Goal: Transaction & Acquisition: Purchase product/service

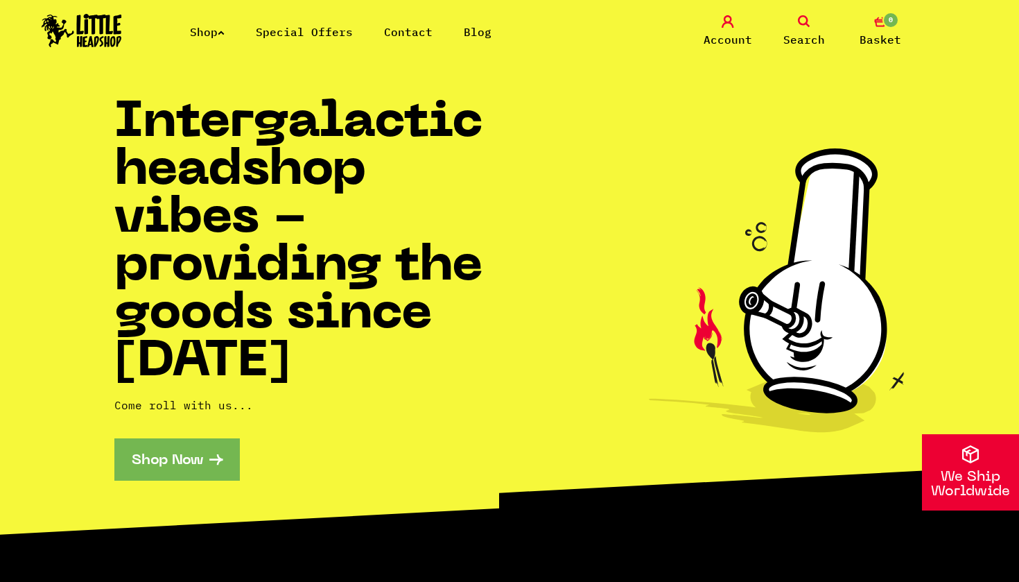
click at [193, 463] on link "Shop Now" at bounding box center [176, 459] width 125 height 42
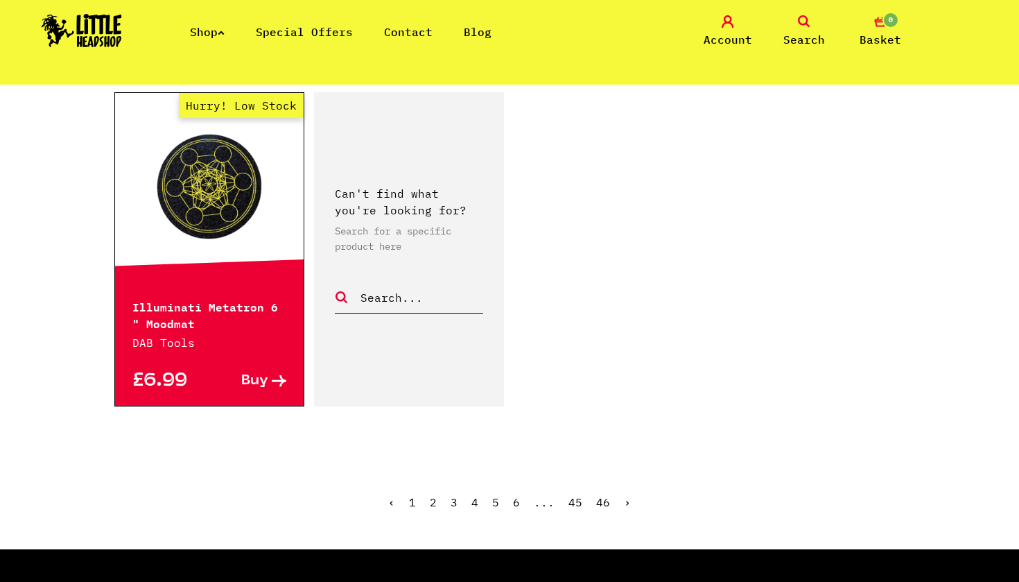
scroll to position [2145, 0]
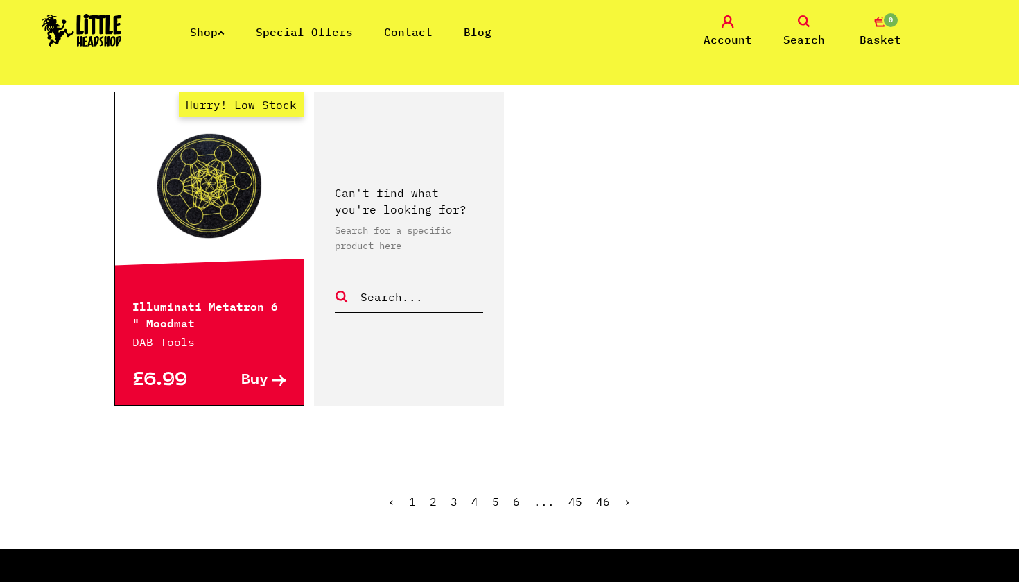
click at [437, 494] on link "2" at bounding box center [433, 501] width 7 height 14
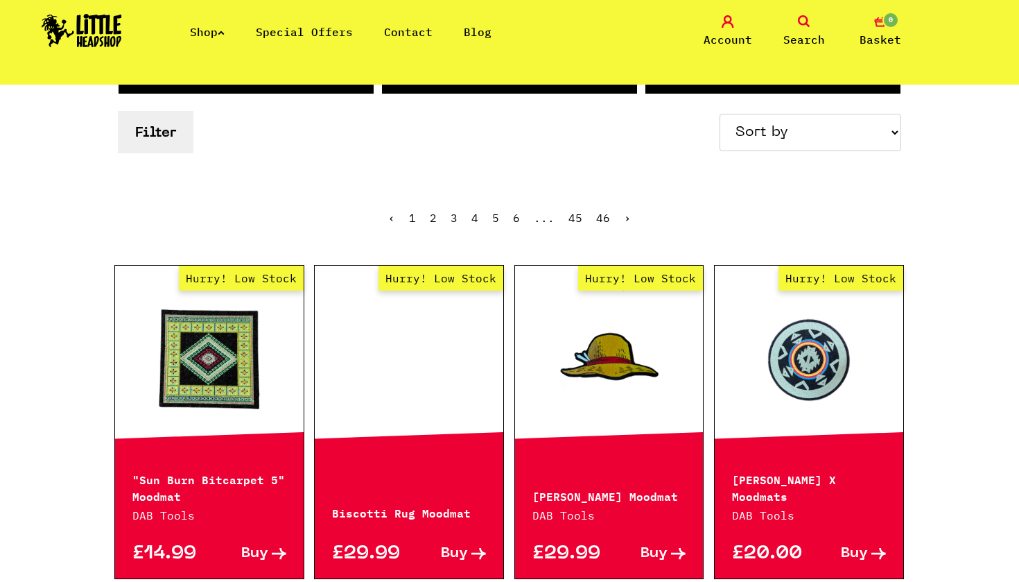
scroll to position [248, 0]
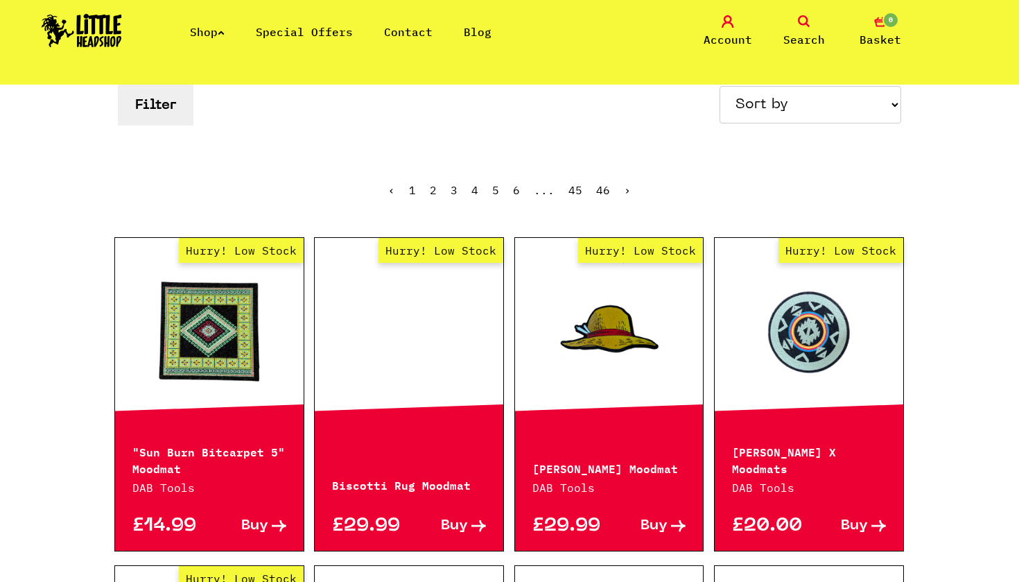
click at [829, 443] on p "Amani Summerday X Moodmats" at bounding box center [809, 458] width 154 height 33
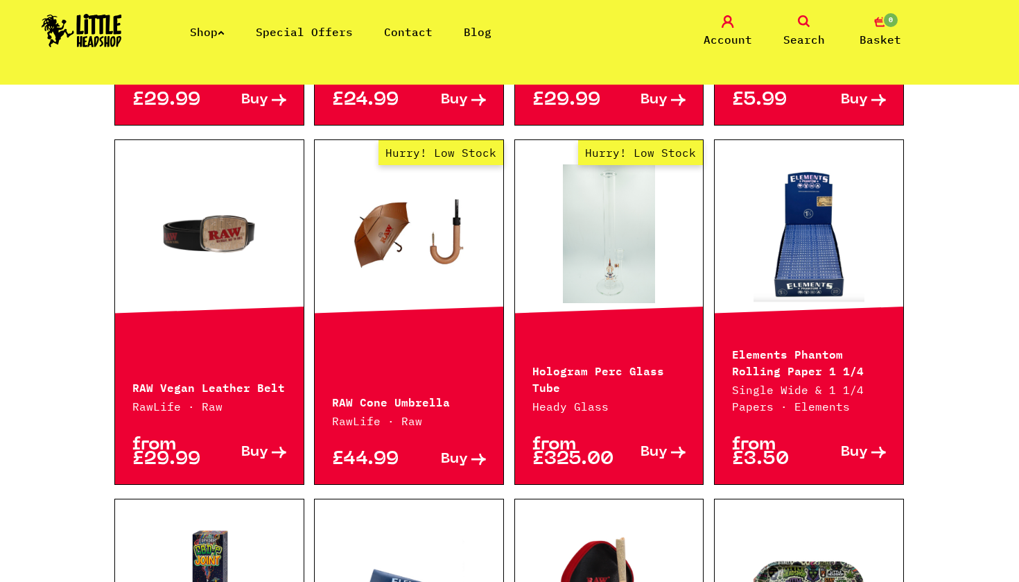
scroll to position [1008, 0]
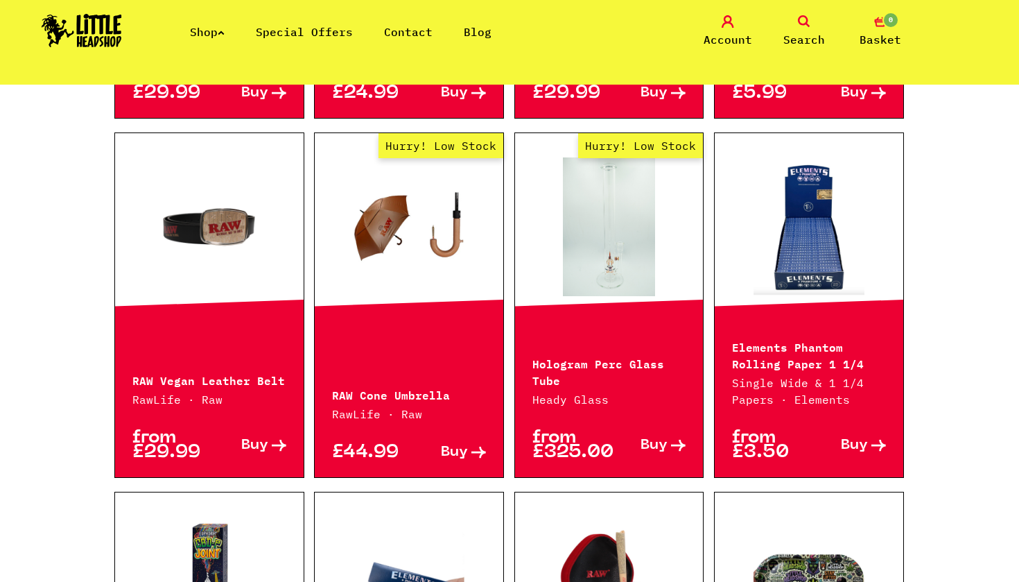
click at [795, 343] on p "Elements Phantom Rolling Paper 1 1/4" at bounding box center [809, 354] width 154 height 33
click at [867, 446] on span "Buy" at bounding box center [854, 445] width 27 height 15
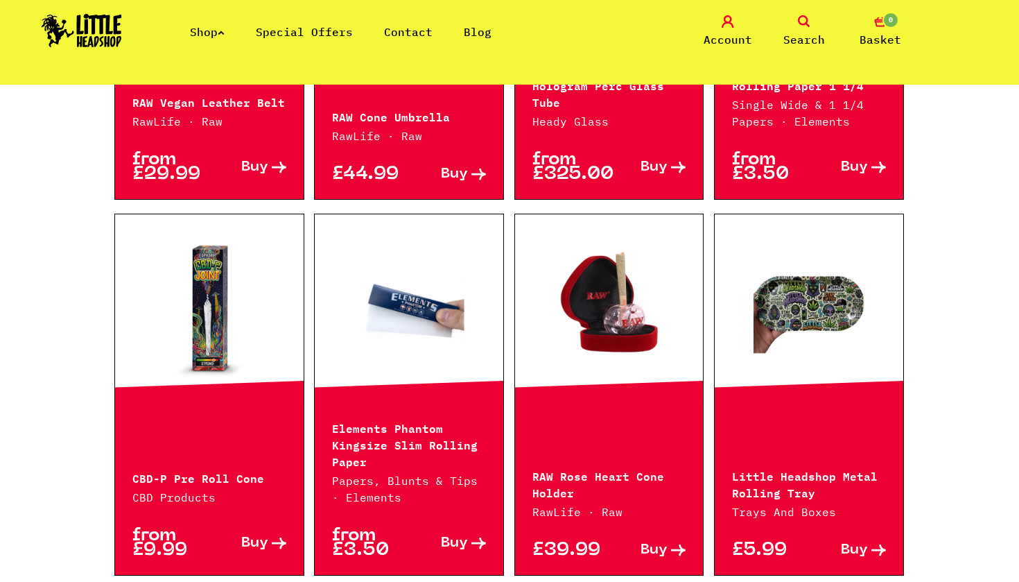
scroll to position [1288, 0]
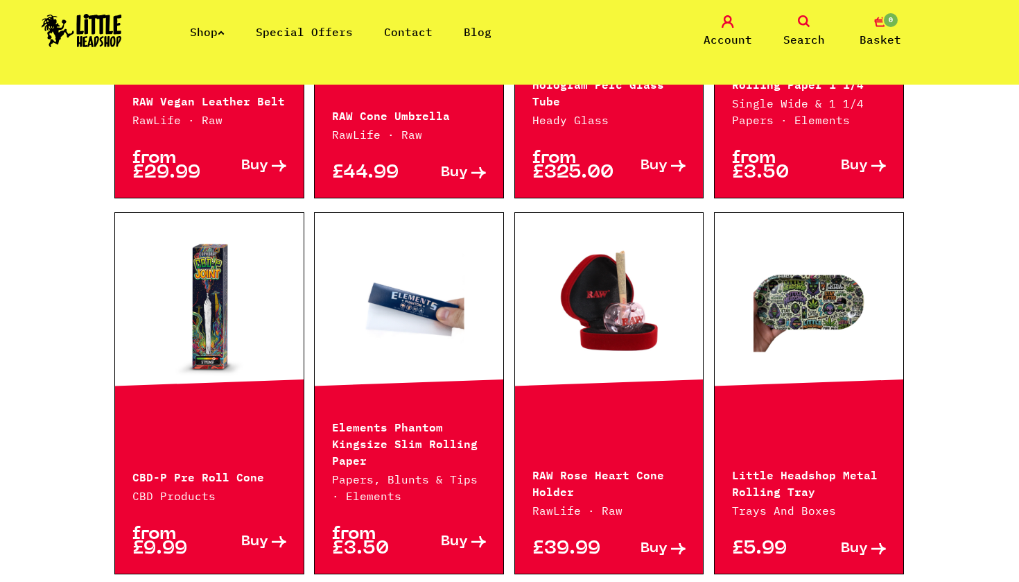
click at [405, 444] on p "Elements Phantom Kingsize Slim Rolling Paper" at bounding box center [409, 442] width 154 height 50
click at [419, 304] on link at bounding box center [409, 306] width 189 height 139
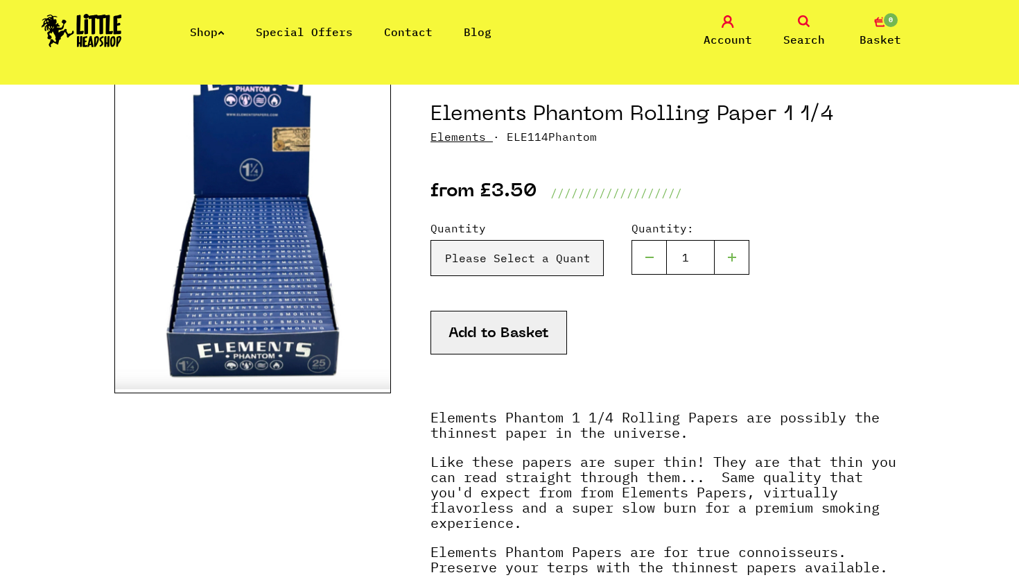
scroll to position [150, 0]
select select "1971"
click at [517, 336] on button "Add to Basket" at bounding box center [499, 332] width 137 height 44
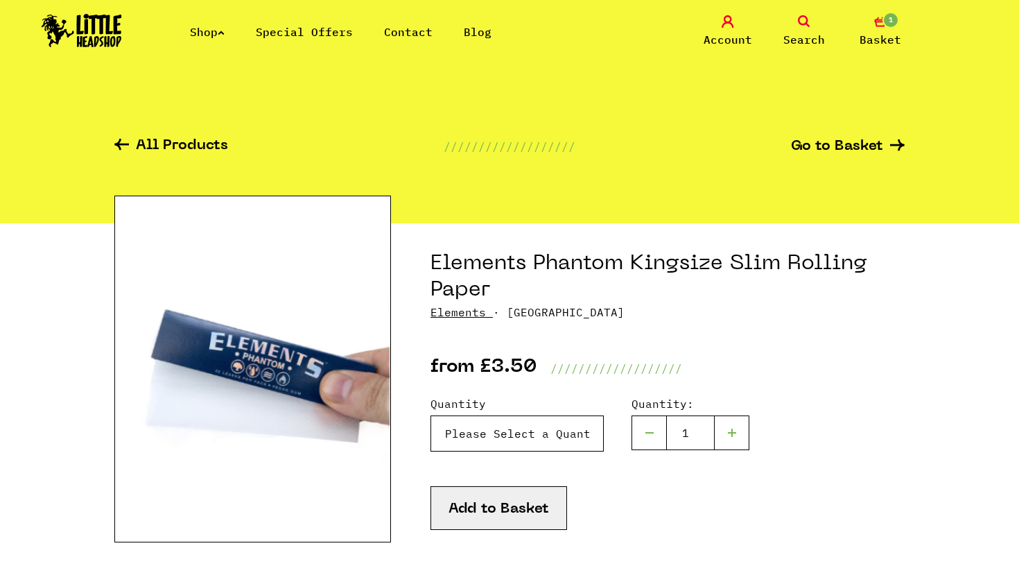
select select "1961"
click at [538, 511] on button "Add to Basket" at bounding box center [499, 508] width 137 height 44
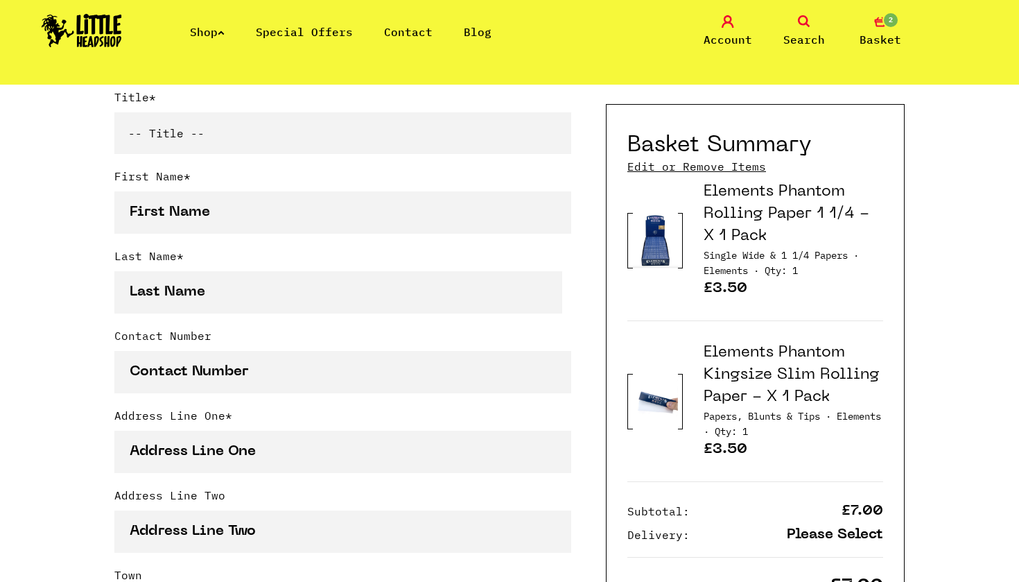
scroll to position [388, 0]
click at [869, 211] on link "Elements Phantom Rolling Paper 1 1/4 - X 1 Pack" at bounding box center [787, 213] width 166 height 59
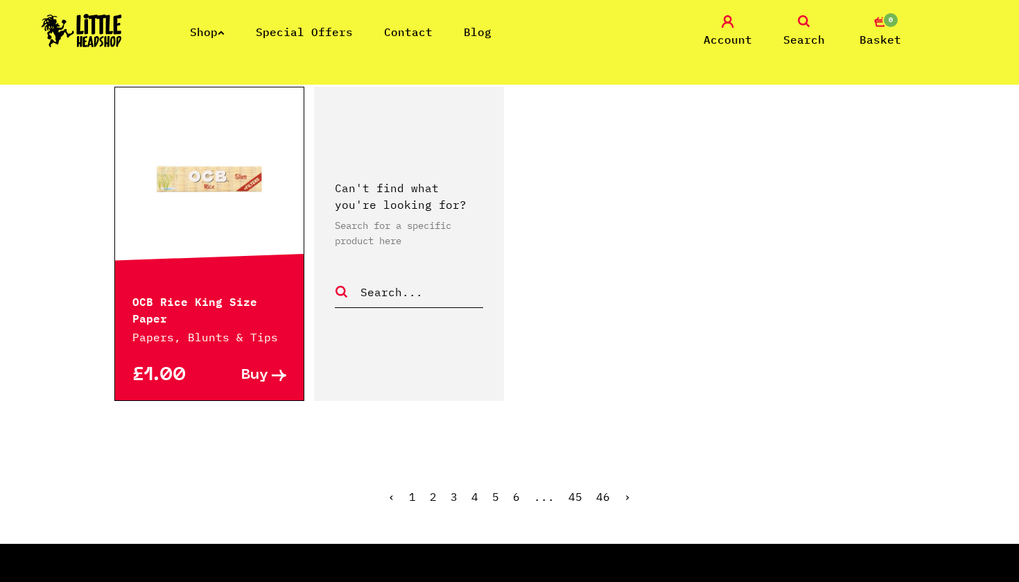
scroll to position [2094, 0]
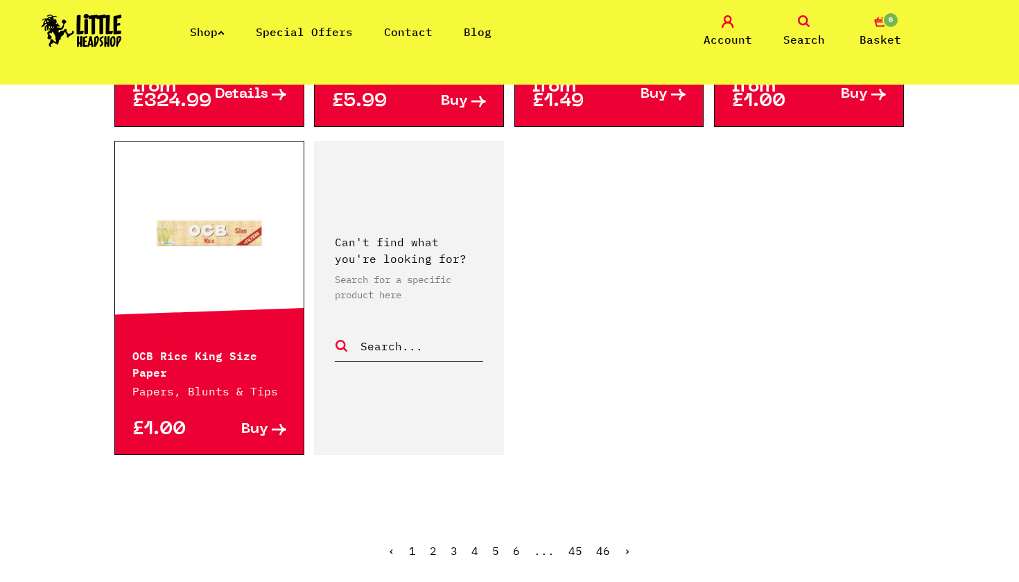
click at [454, 551] on link "3" at bounding box center [454, 551] width 7 height 14
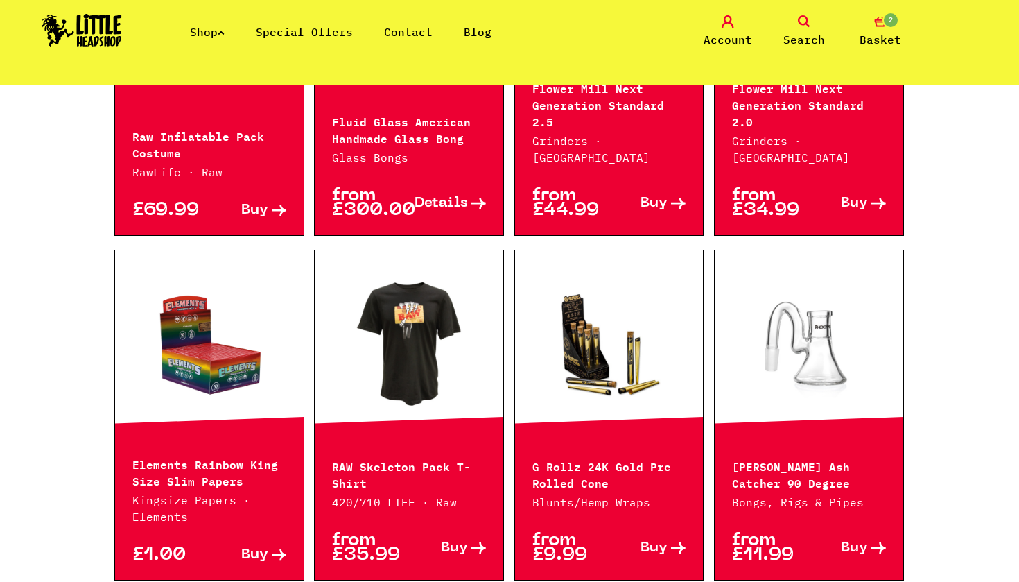
scroll to position [973, 0]
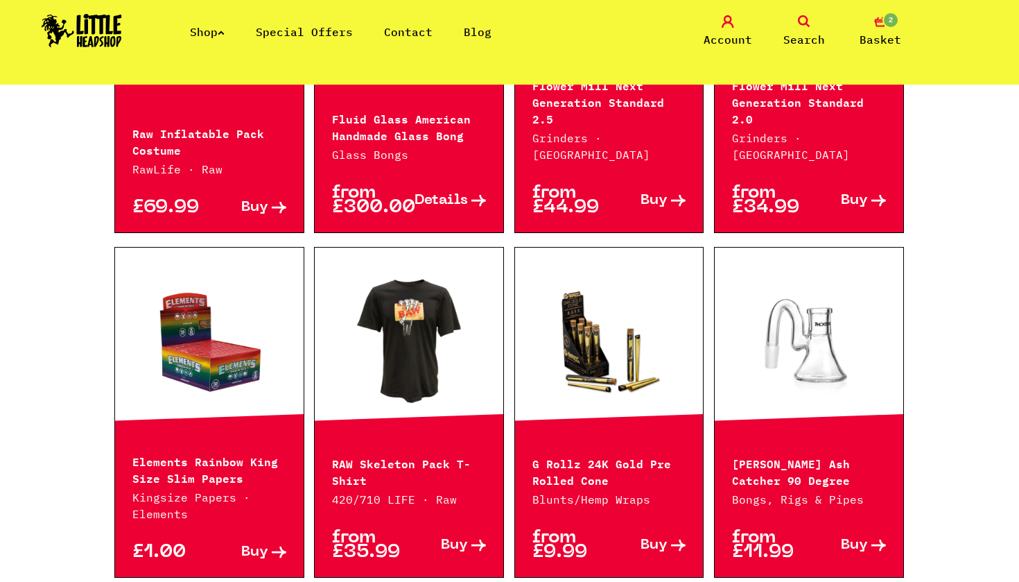
click at [194, 452] on p "Elements Rainbow King Size Slim Papers" at bounding box center [209, 468] width 154 height 33
click at [263, 545] on span "Buy" at bounding box center [254, 552] width 27 height 15
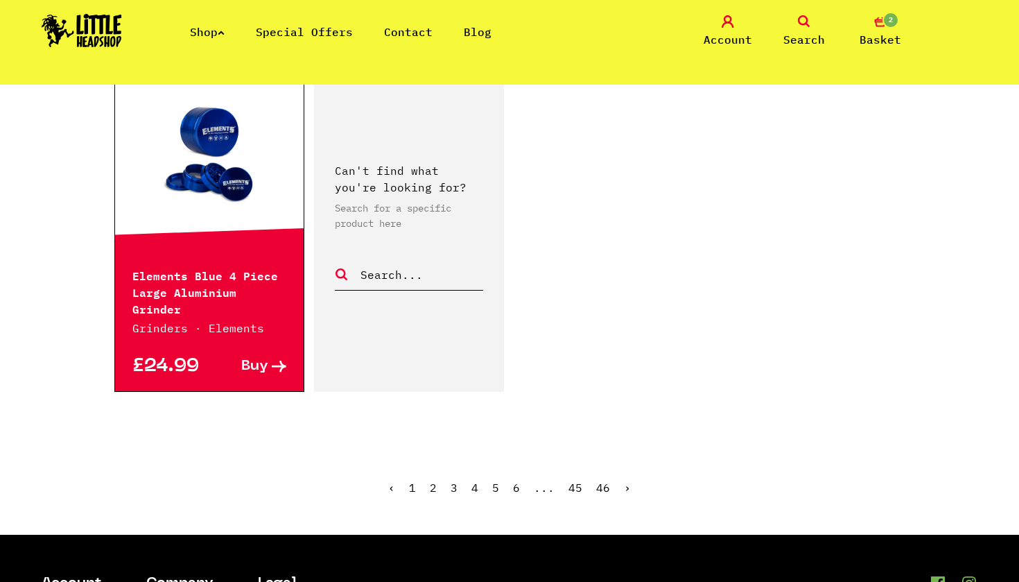
scroll to position [2308, 0]
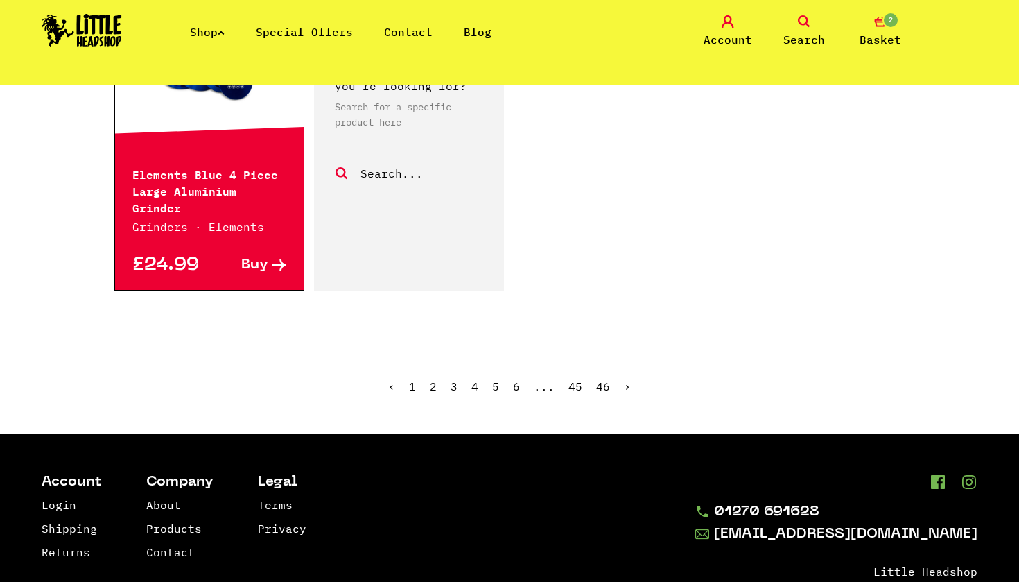
click at [455, 379] on span "3" at bounding box center [454, 386] width 7 height 14
click at [480, 367] on ul "‹ 1 2 3 4 5 6 ... 45 46 ›" at bounding box center [509, 397] width 790 height 60
click at [476, 379] on link "4" at bounding box center [474, 386] width 7 height 14
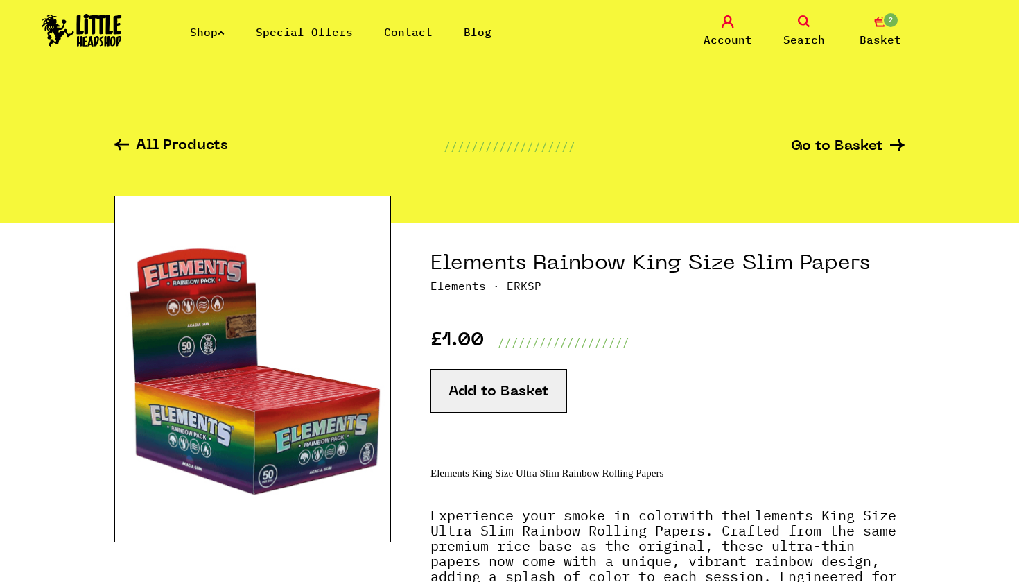
click at [497, 383] on button "Add to Basket" at bounding box center [499, 391] width 137 height 44
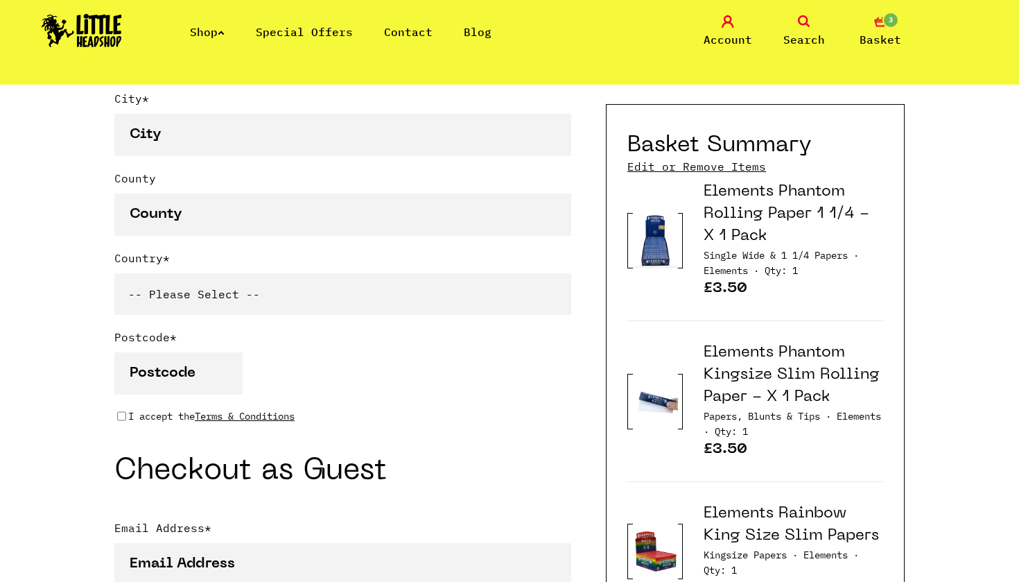
scroll to position [944, 0]
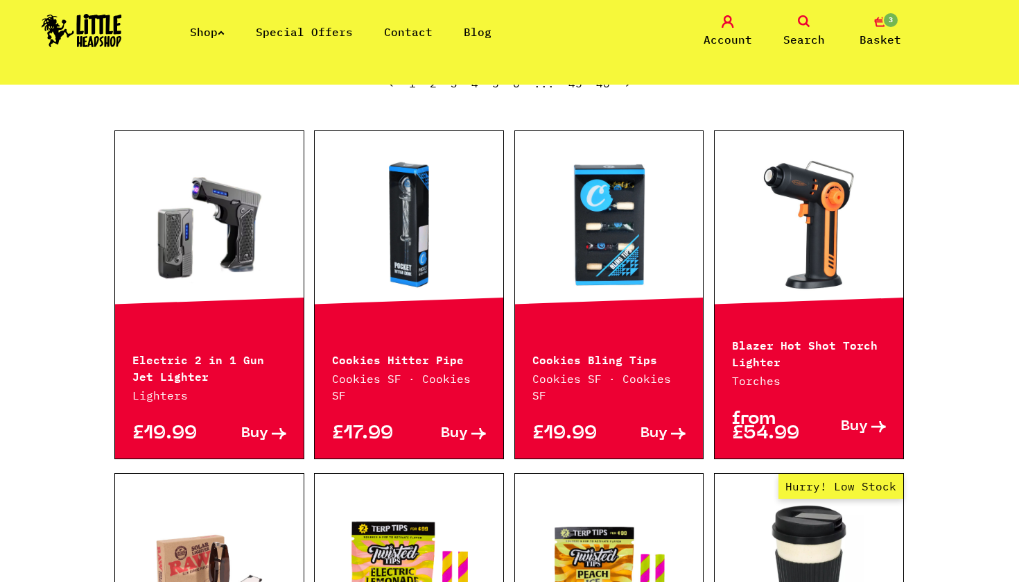
scroll to position [356, 0]
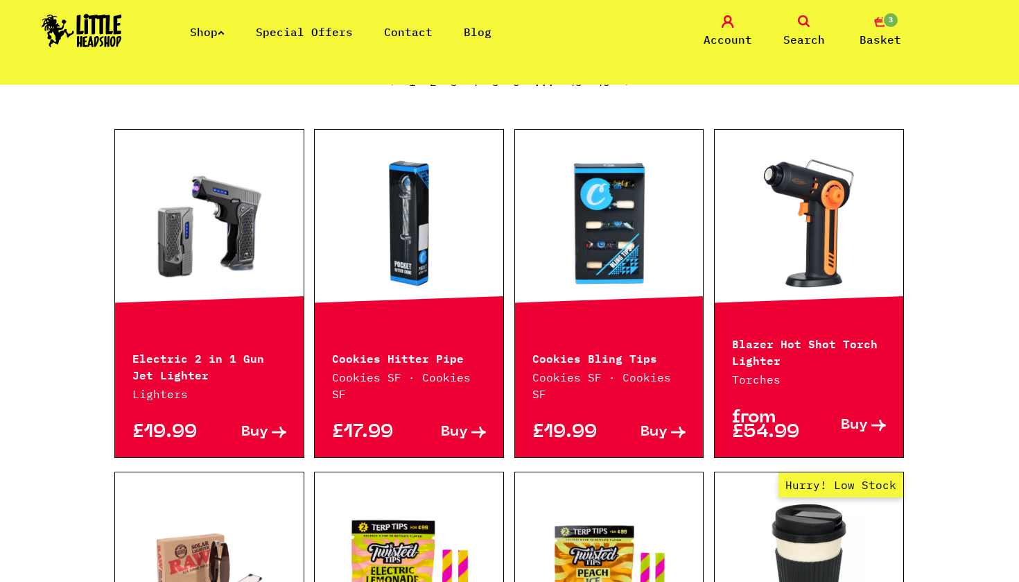
click at [476, 320] on div "Cookies Hitter Pipe Cookies SF · Cookies SF £17.99 Buy" at bounding box center [409, 293] width 190 height 329
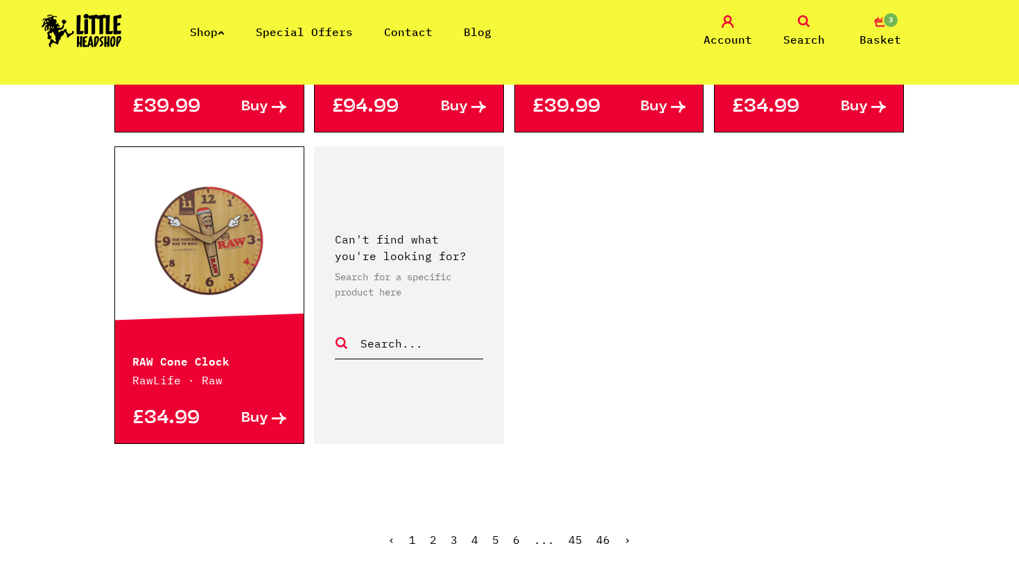
scroll to position [2079, 0]
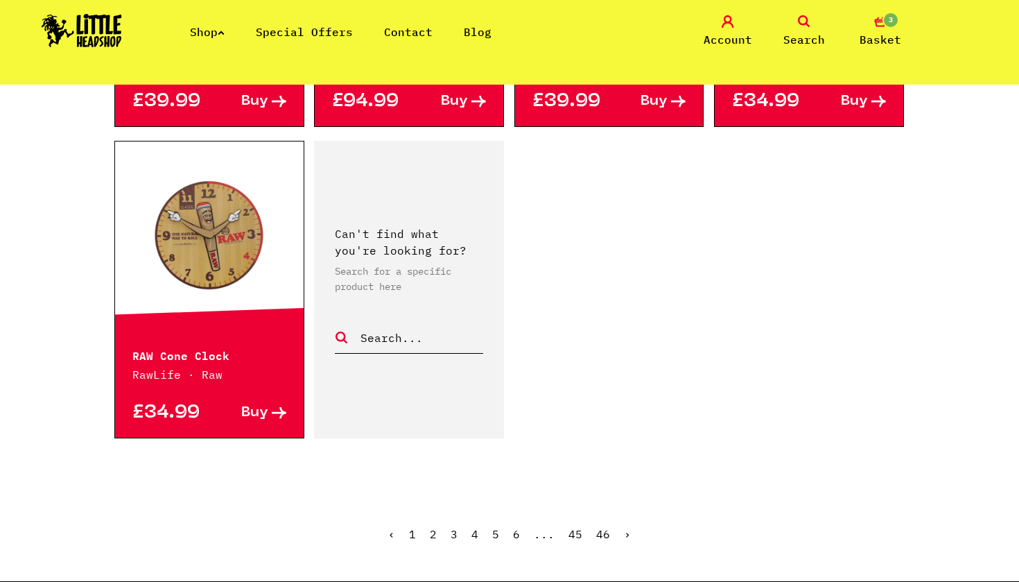
click at [496, 533] on link "5" at bounding box center [495, 534] width 7 height 14
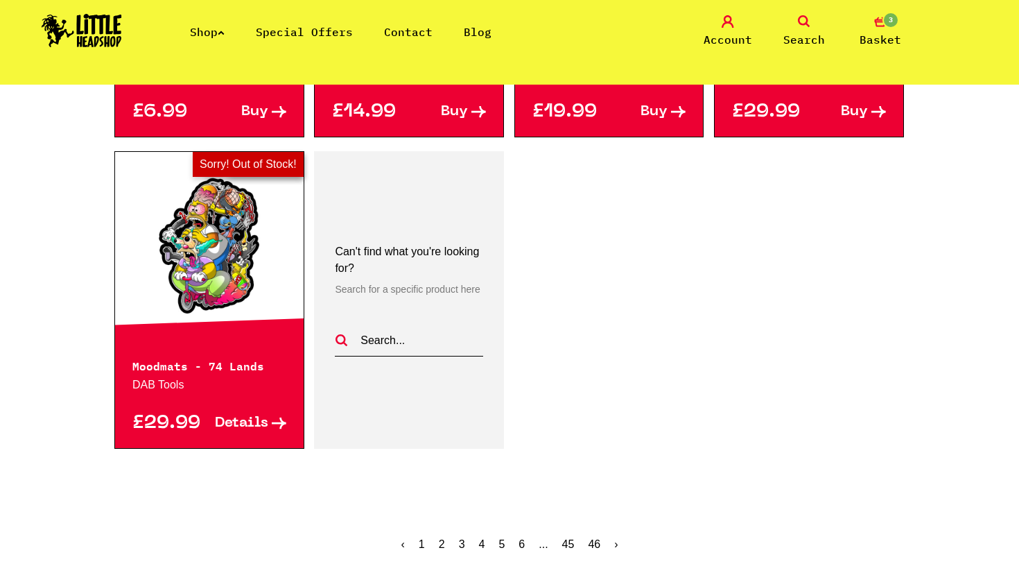
scroll to position [2090, 0]
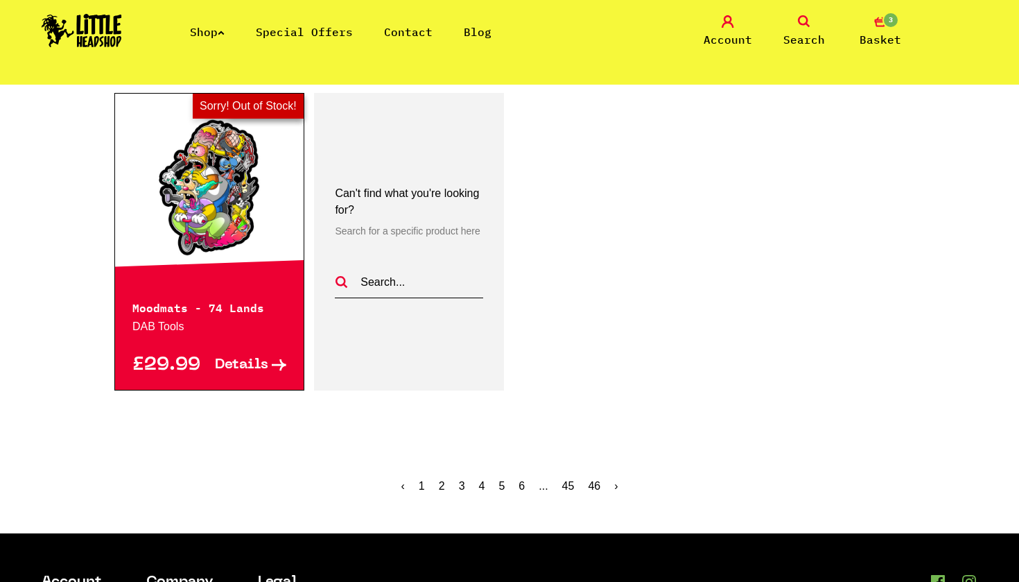
click at [519, 489] on link "6" at bounding box center [522, 486] width 6 height 12
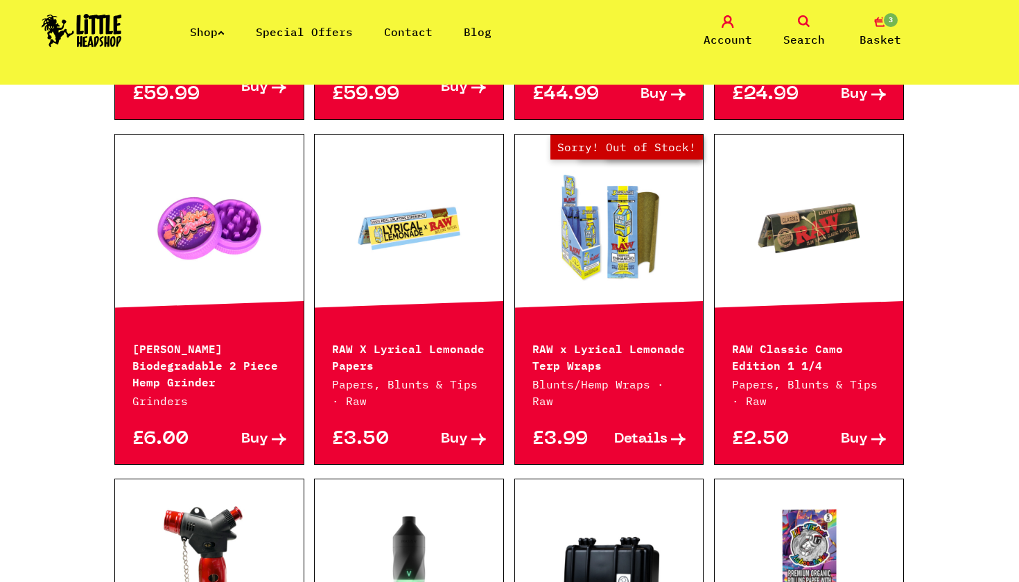
scroll to position [1046, 0]
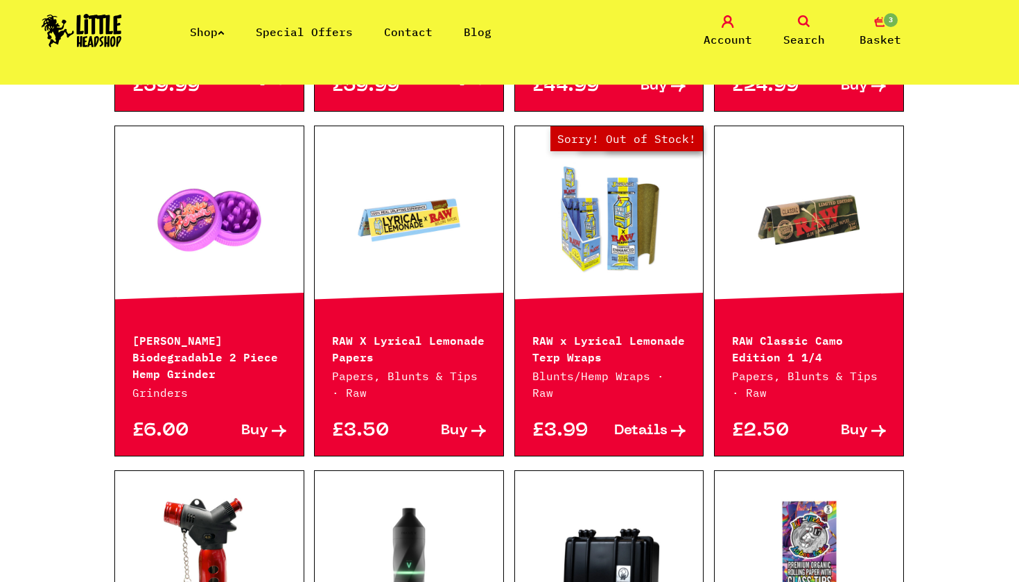
click at [467, 425] on span "Buy" at bounding box center [454, 431] width 27 height 15
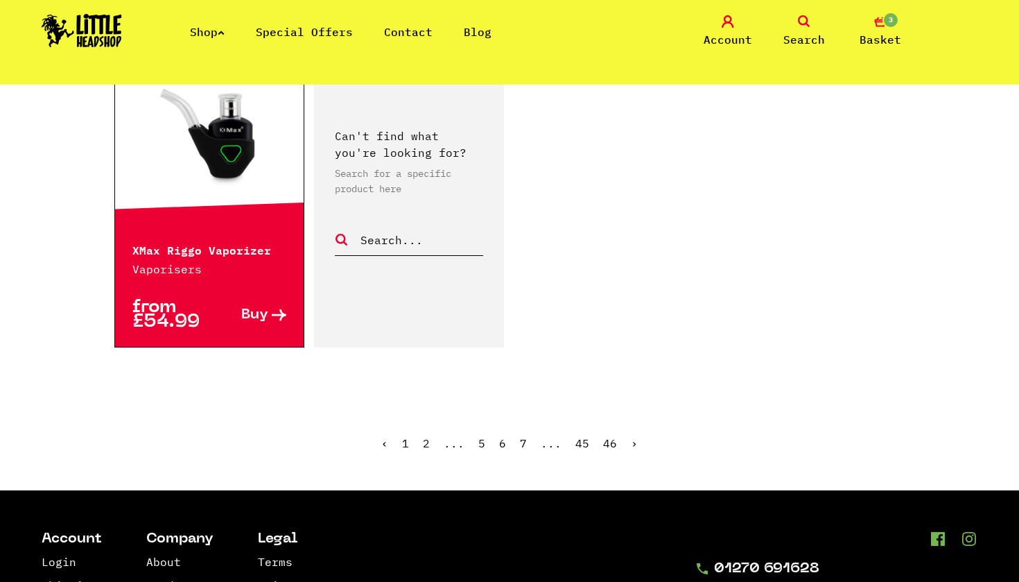
scroll to position [2154, 0]
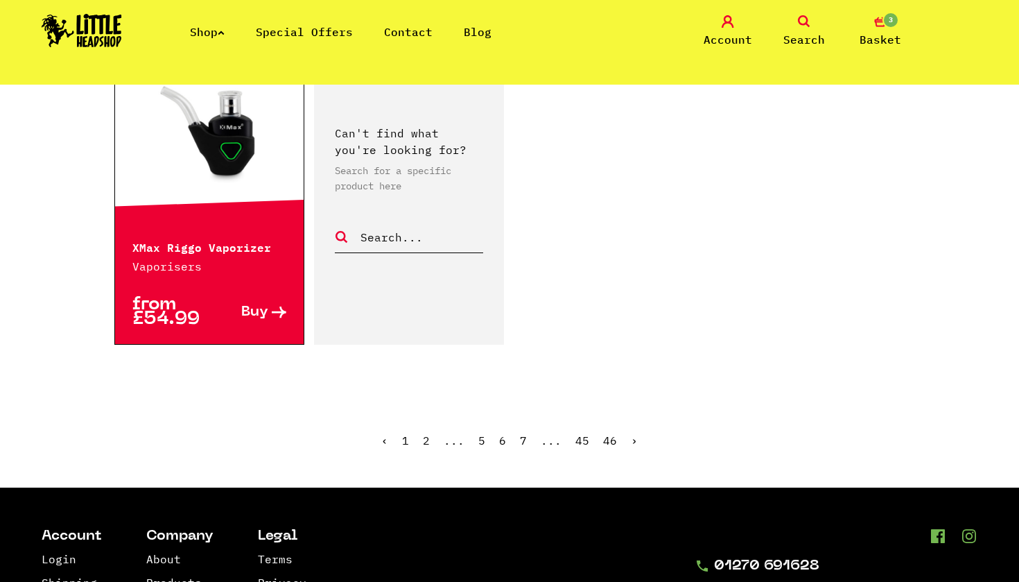
click at [524, 433] on link "7" at bounding box center [523, 440] width 7 height 14
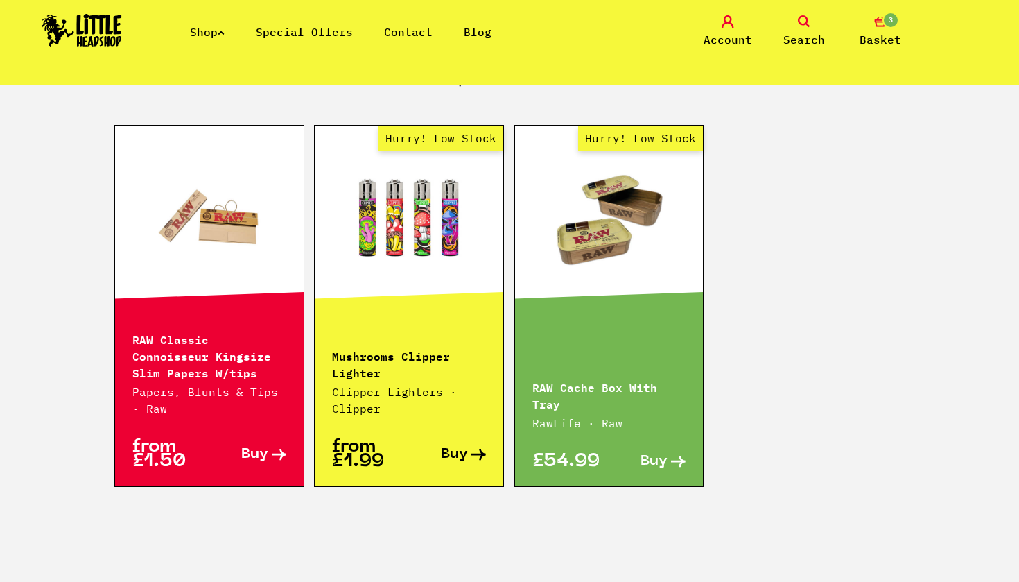
scroll to position [770, 0]
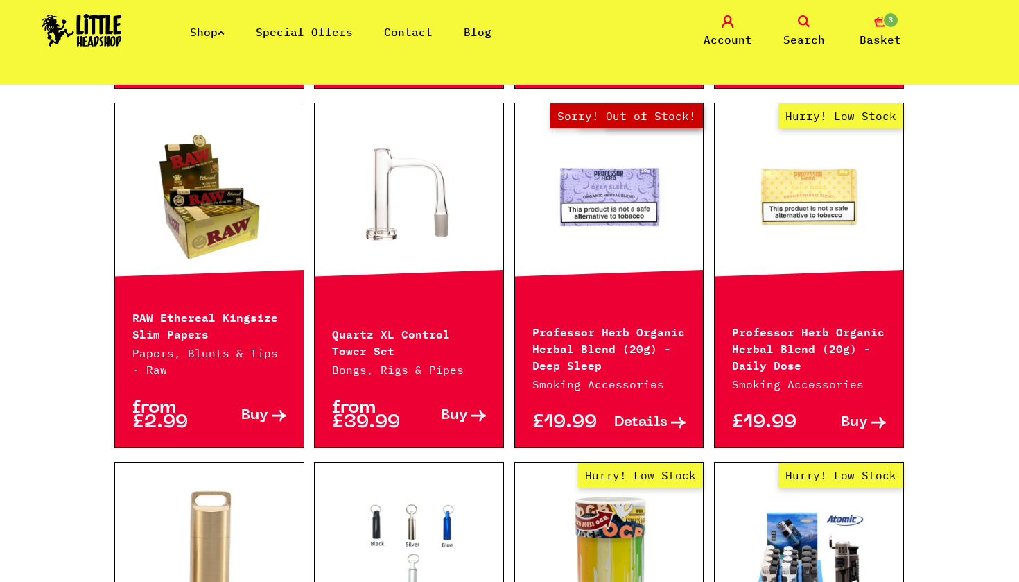
scroll to position [1063, 0]
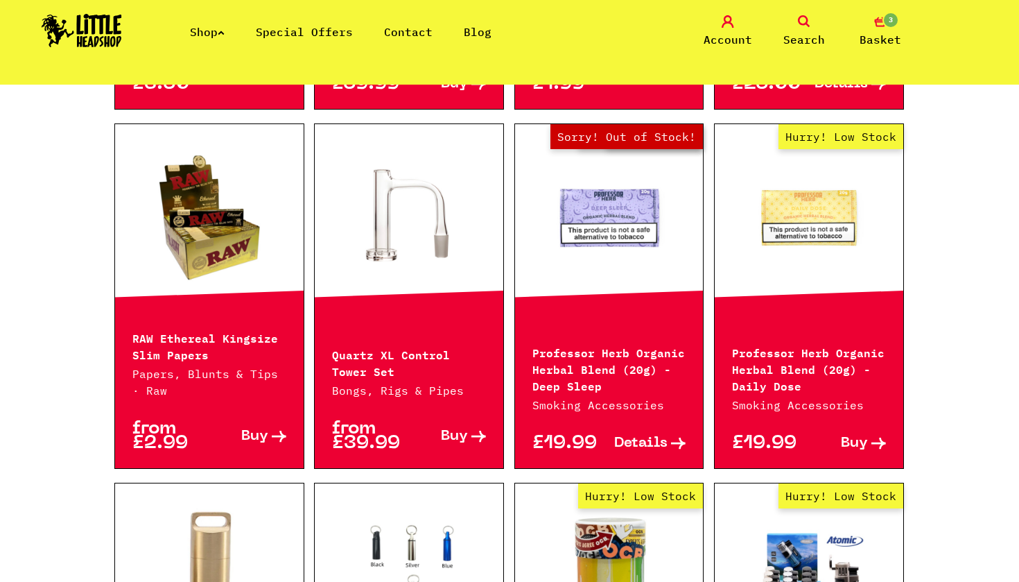
click at [253, 431] on span "Buy" at bounding box center [254, 436] width 27 height 15
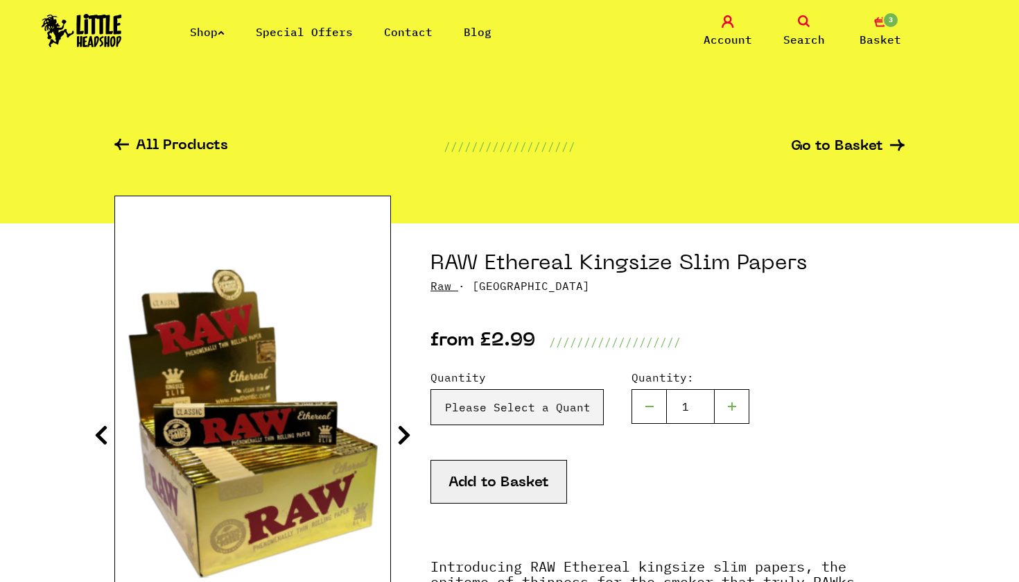
click at [512, 491] on button "Add to Basket" at bounding box center [499, 482] width 137 height 44
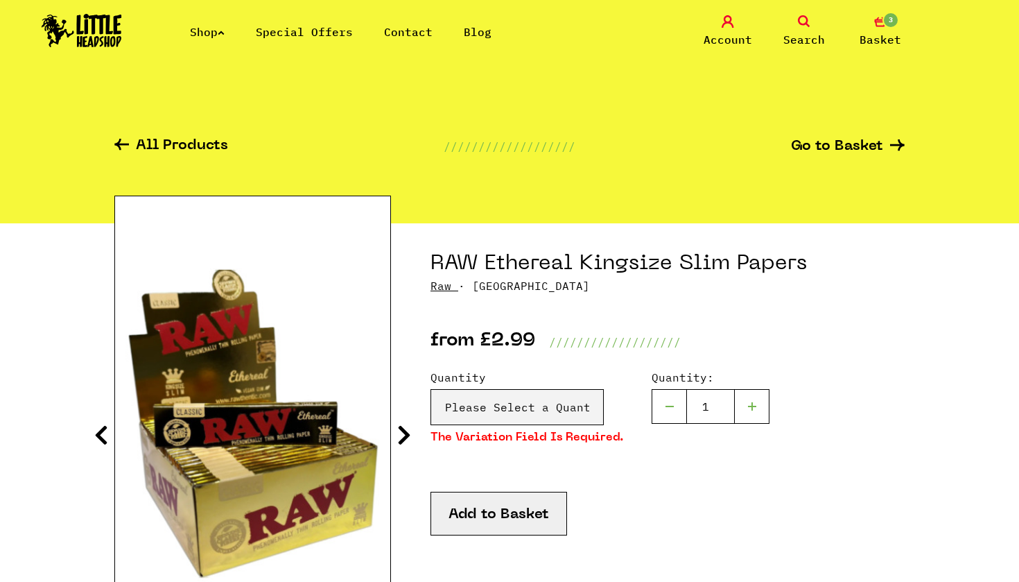
scroll to position [3, 0]
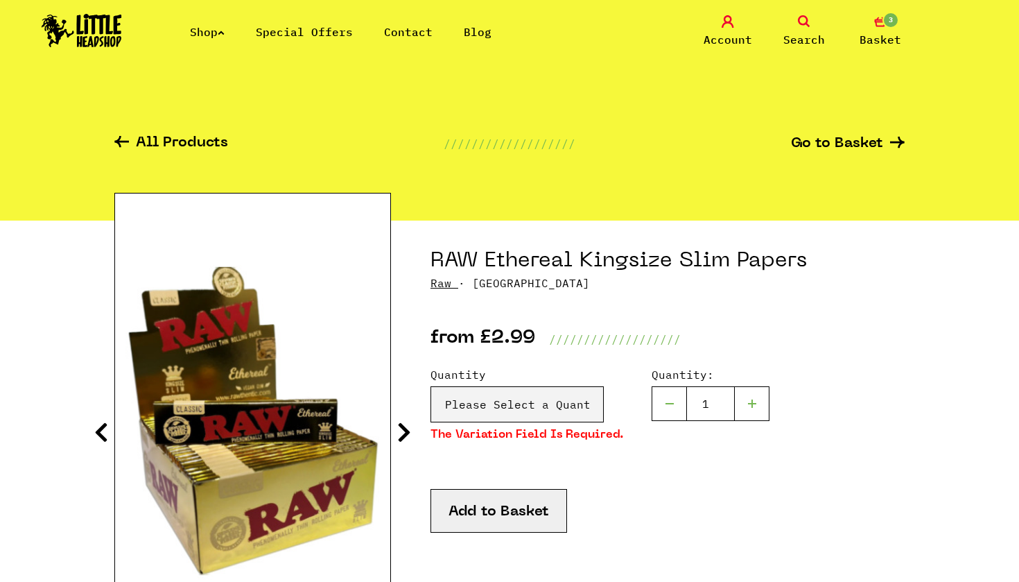
click at [535, 428] on div "Quantity Please Select a Quantity X 1 - £2.99 X 4 - £10.99 X 50 (Full Box) - £8…" at bounding box center [527, 410] width 193 height 88
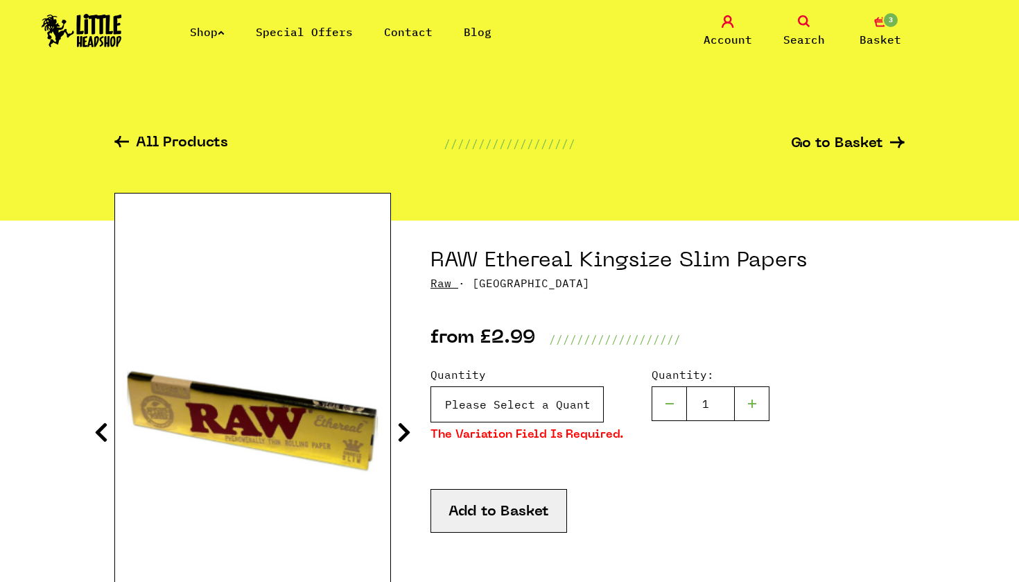
select select "1646"
click at [504, 521] on button "Add to Basket" at bounding box center [499, 511] width 137 height 44
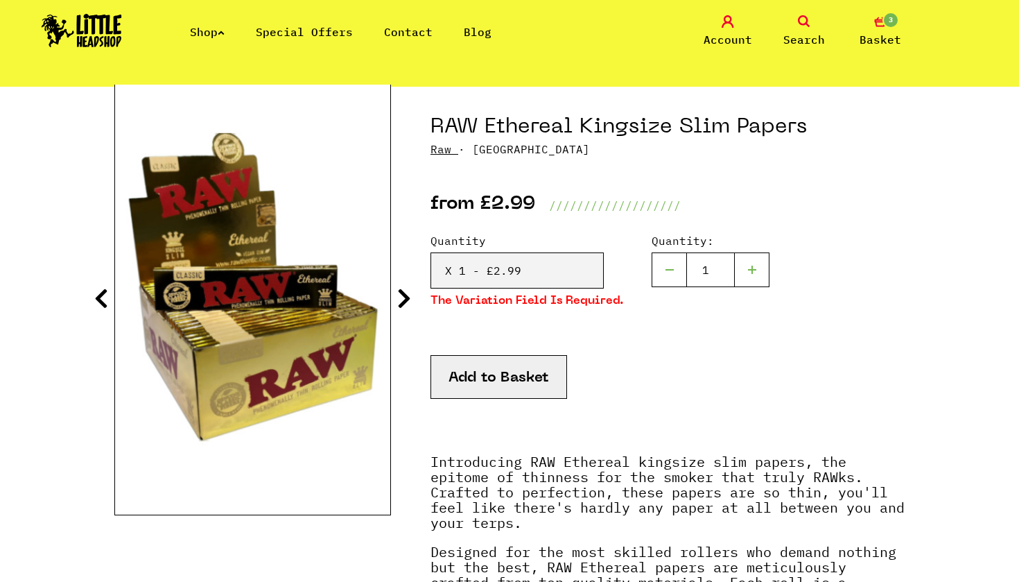
scroll to position [131, 0]
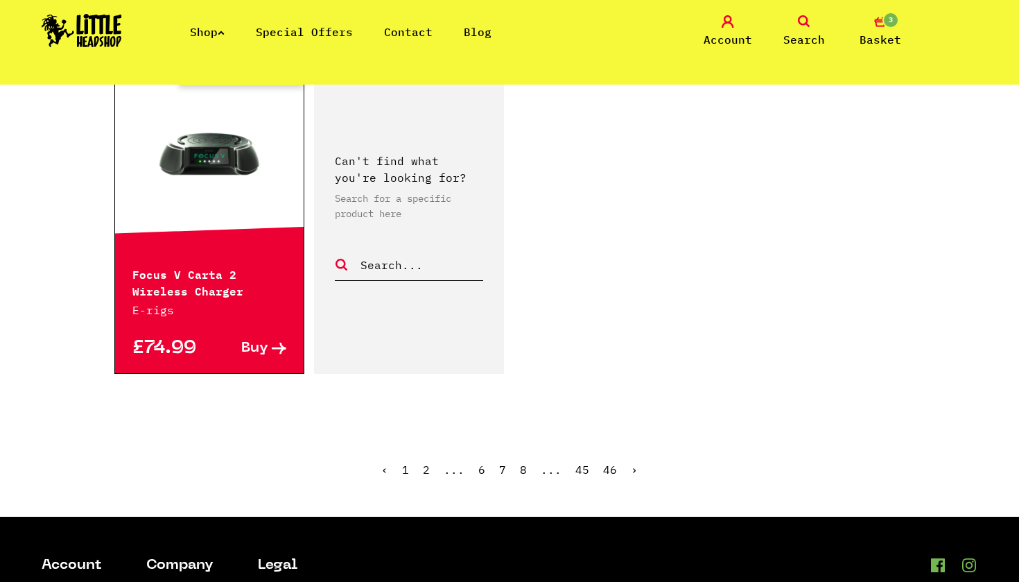
scroll to position [2210, 0]
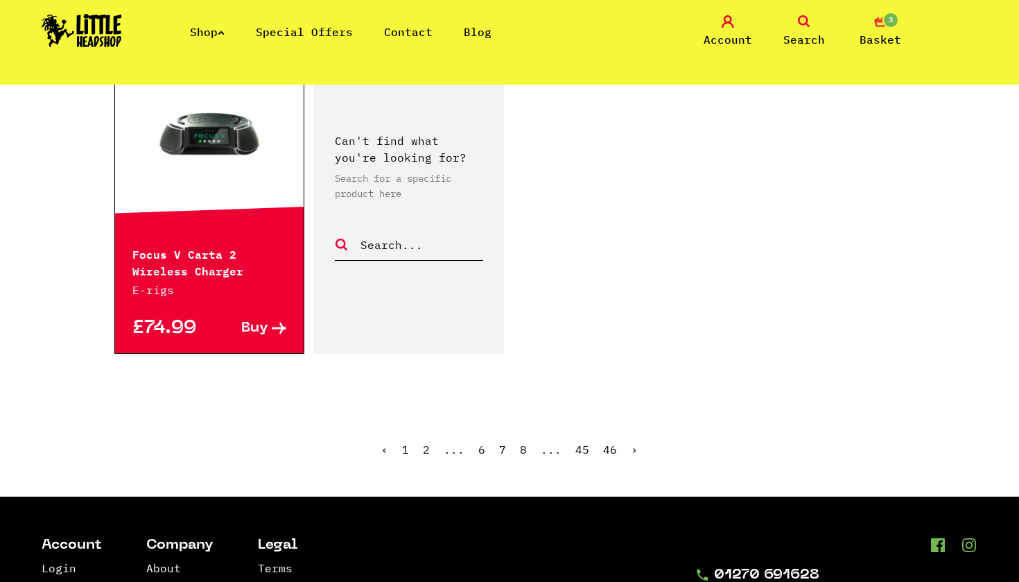
click at [523, 449] on link "8" at bounding box center [523, 449] width 7 height 14
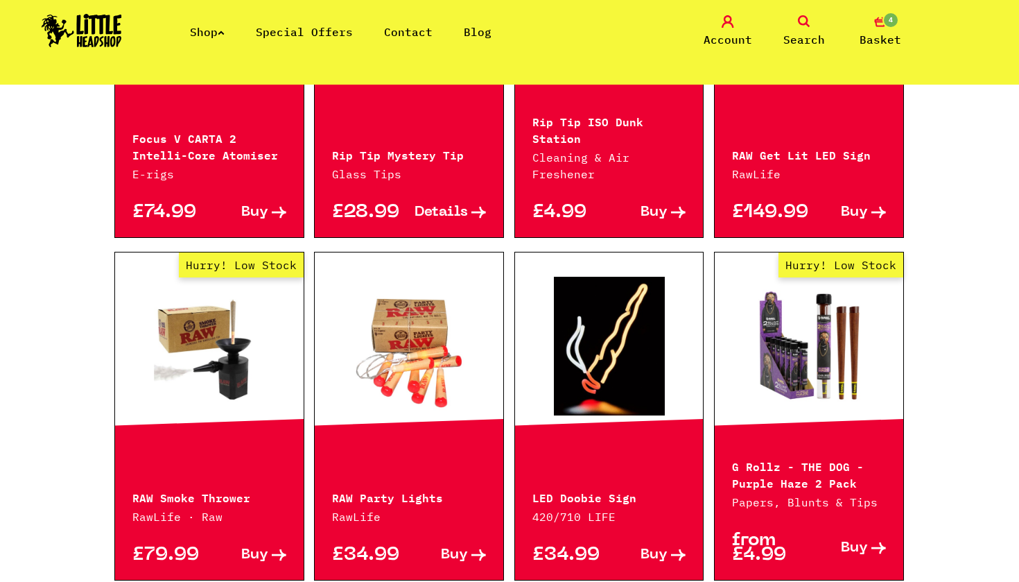
scroll to position [579, 0]
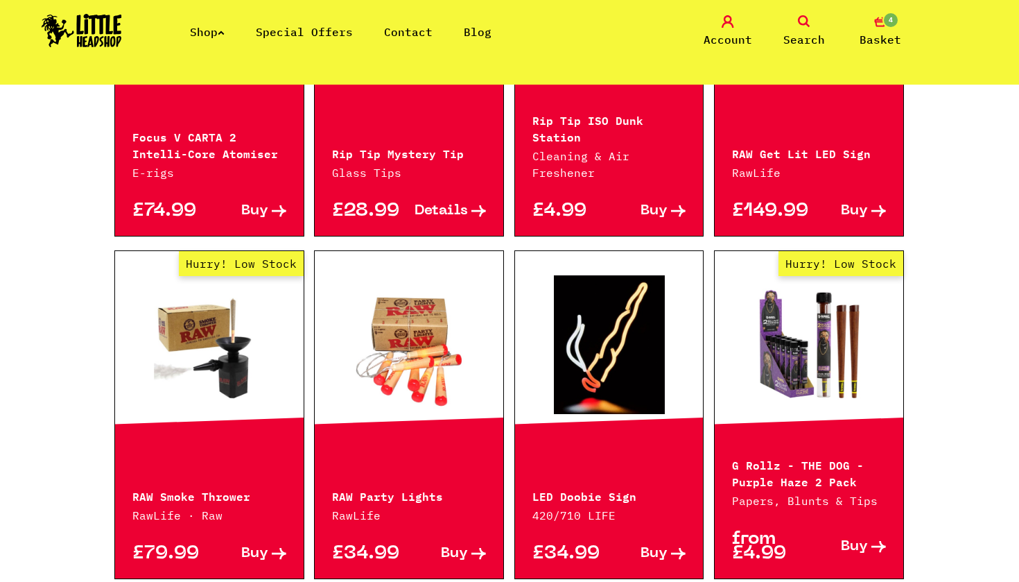
click at [522, 446] on div "LED Doobie Sign 420/710 LIFE £34.99 Buy" at bounding box center [609, 414] width 190 height 329
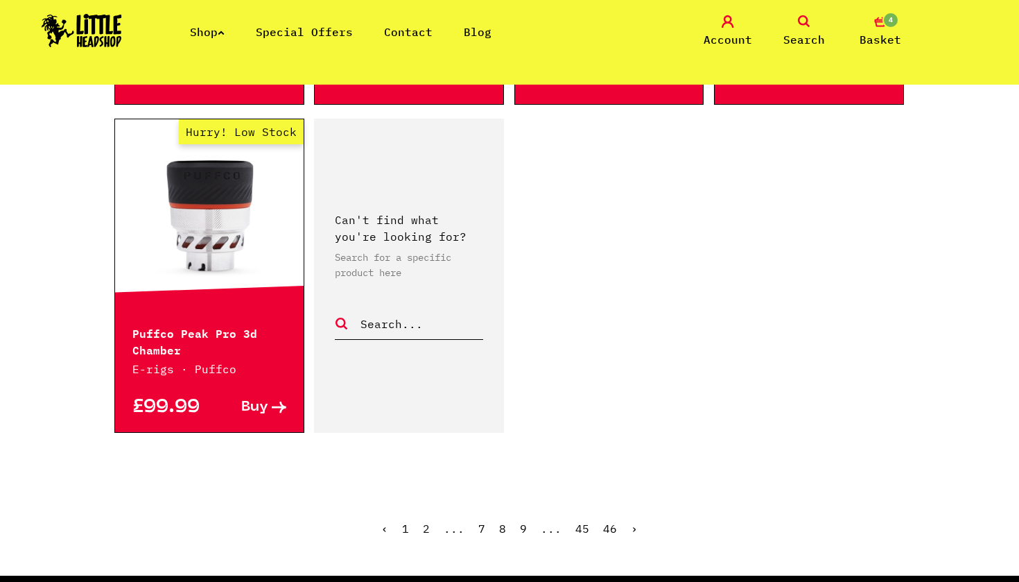
scroll to position [2124, 0]
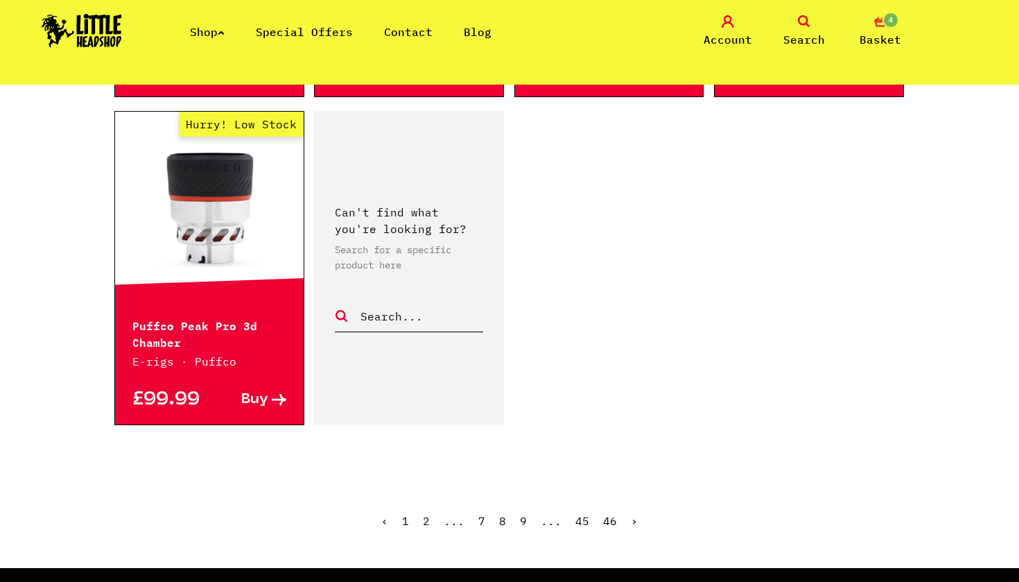
click at [523, 521] on link "9" at bounding box center [523, 521] width 7 height 14
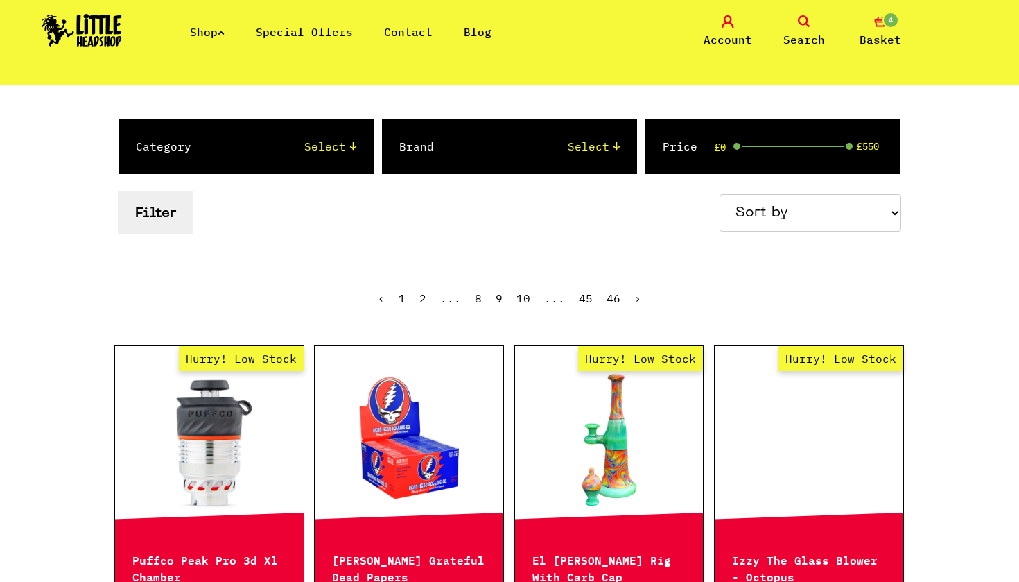
scroll to position [179, 0]
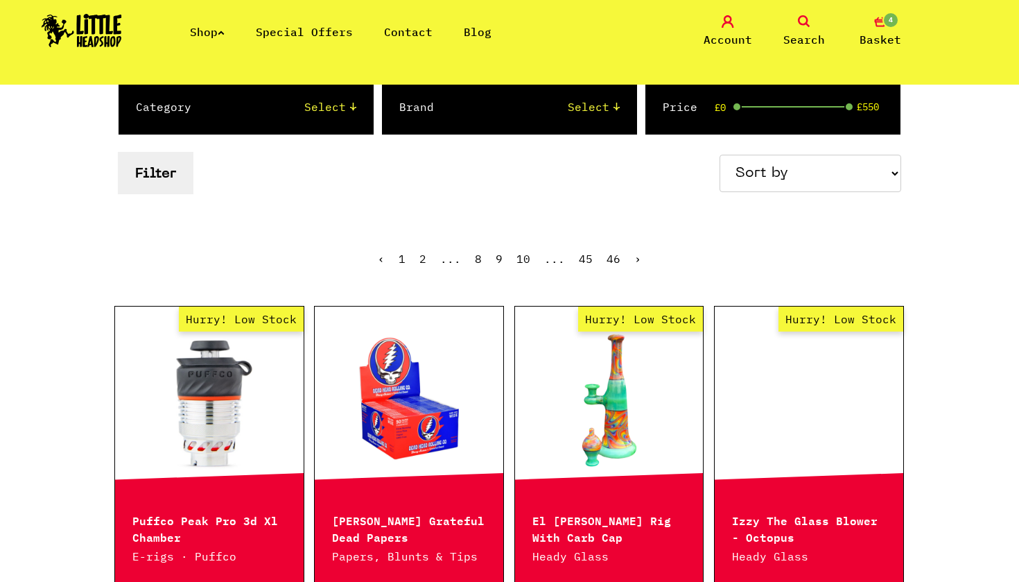
click at [337, 29] on link "Special Offers" at bounding box center [304, 32] width 97 height 14
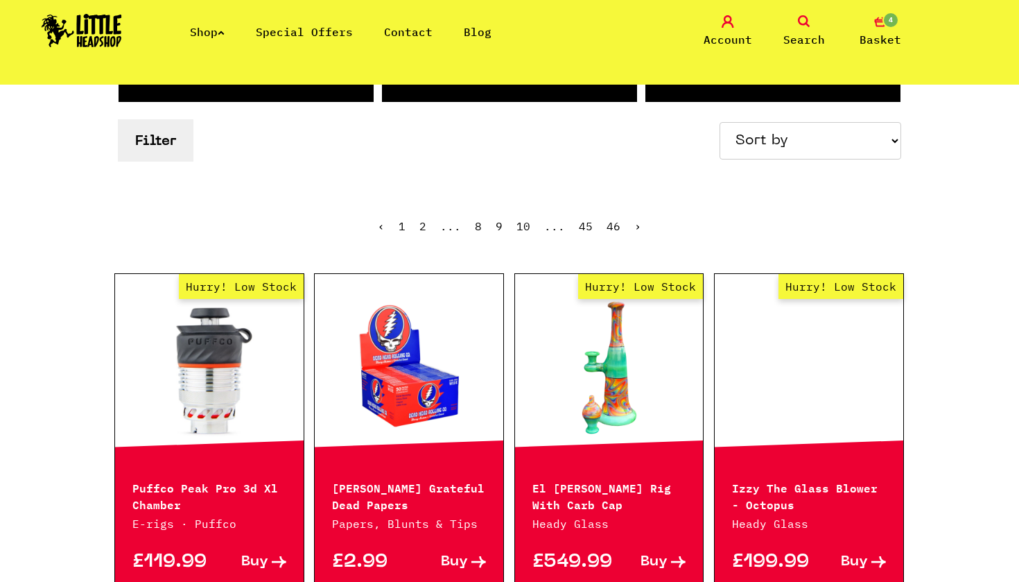
scroll to position [267, 0]
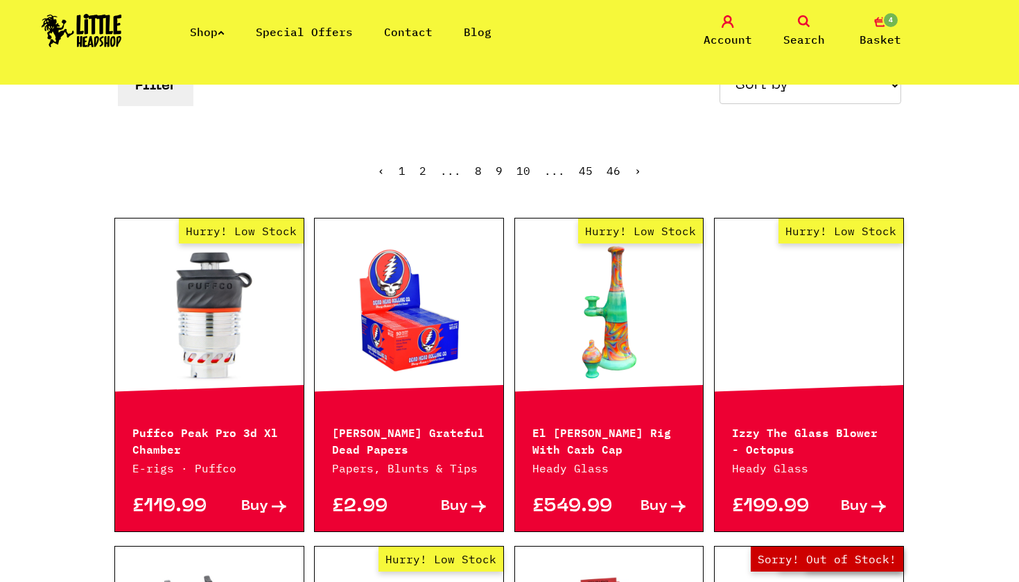
click at [365, 268] on link at bounding box center [409, 312] width 189 height 139
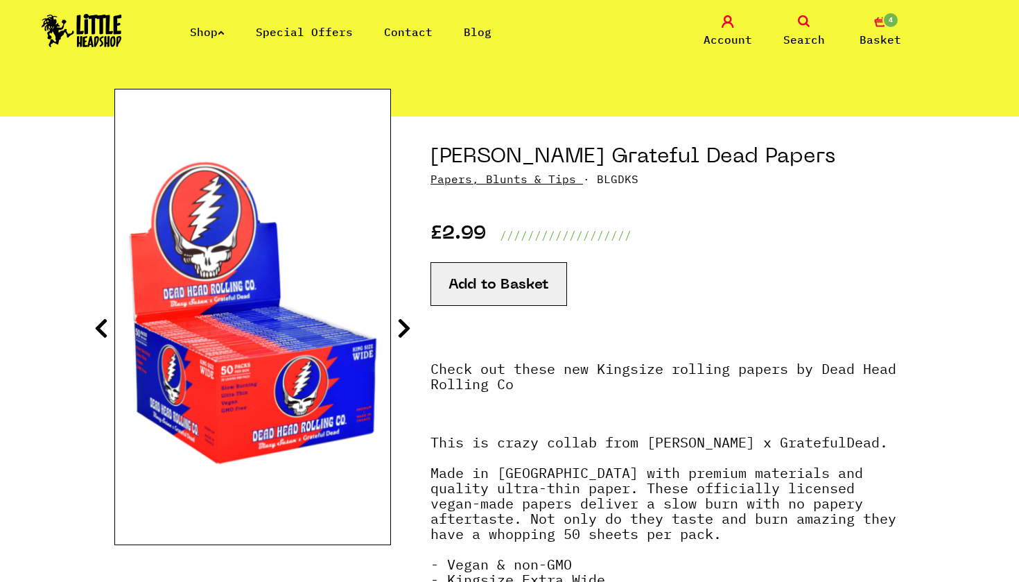
scroll to position [108, 0]
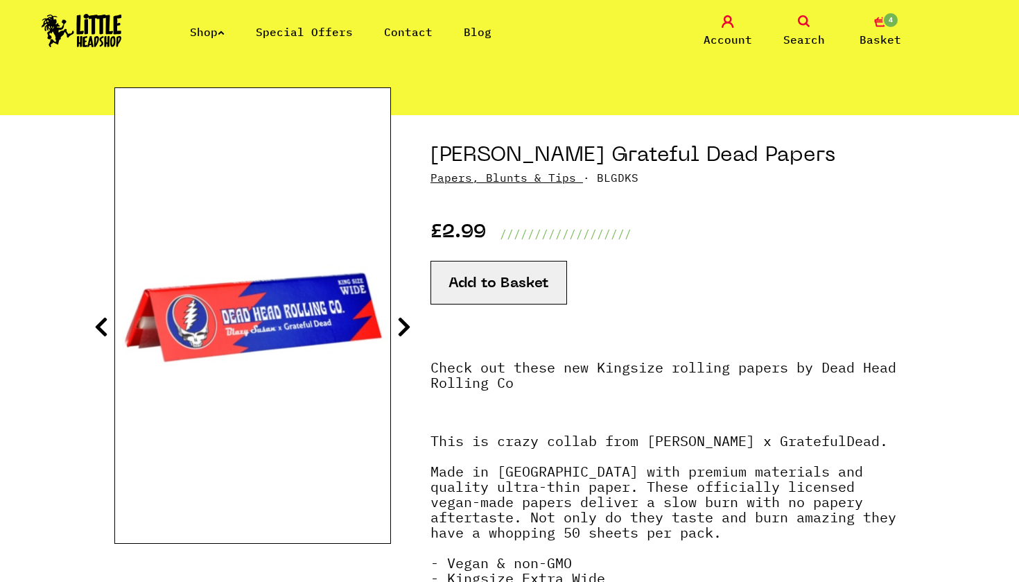
click at [888, 31] on span "Basket" at bounding box center [881, 39] width 42 height 17
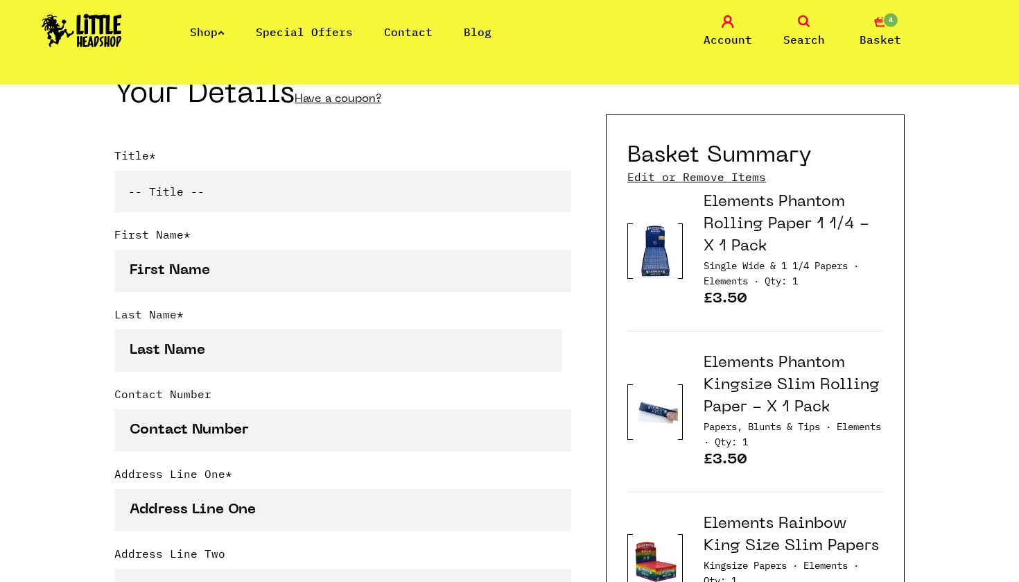
scroll to position [331, 0]
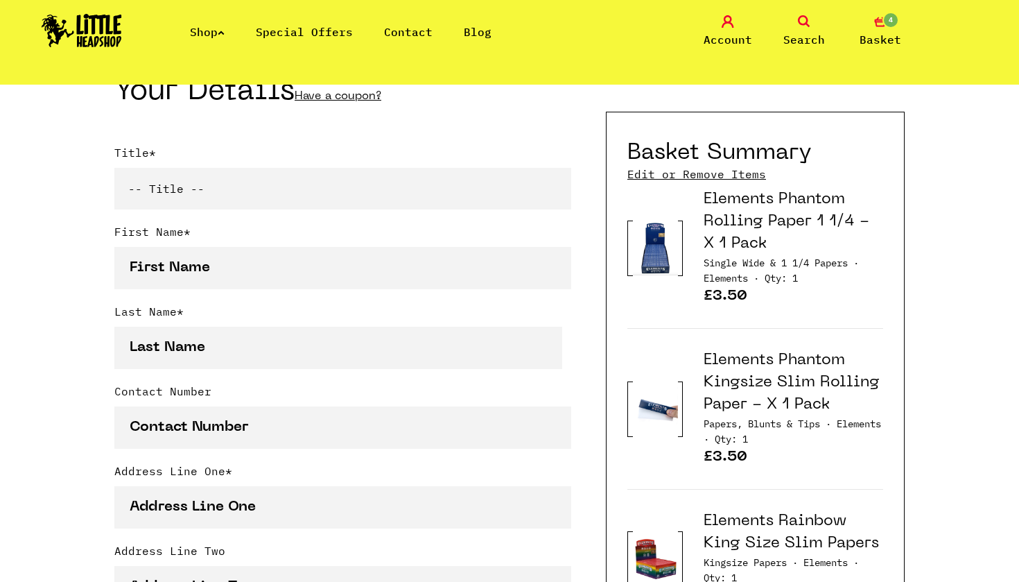
click at [869, 219] on link "Elements Phantom Rolling Paper 1 1/4 - X 1 Pack" at bounding box center [787, 221] width 166 height 59
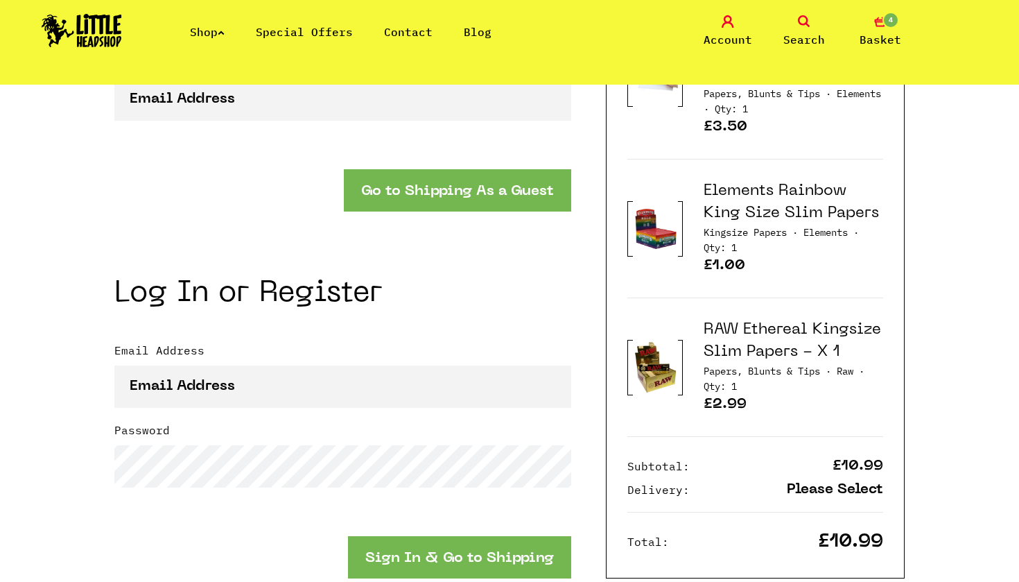
scroll to position [1410, 0]
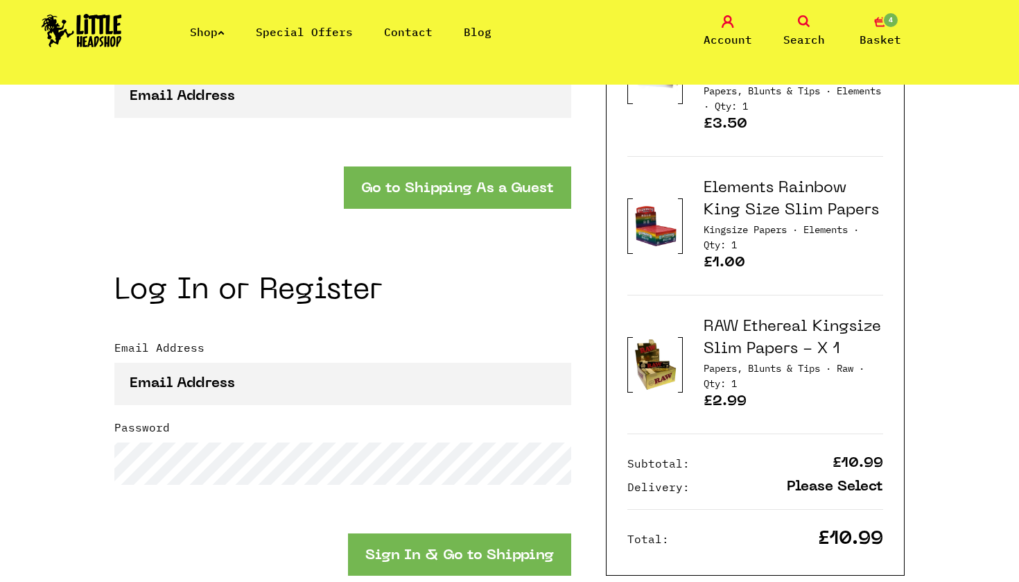
click at [780, 213] on link "Elements Rainbow King Size Slim Papers" at bounding box center [791, 199] width 175 height 37
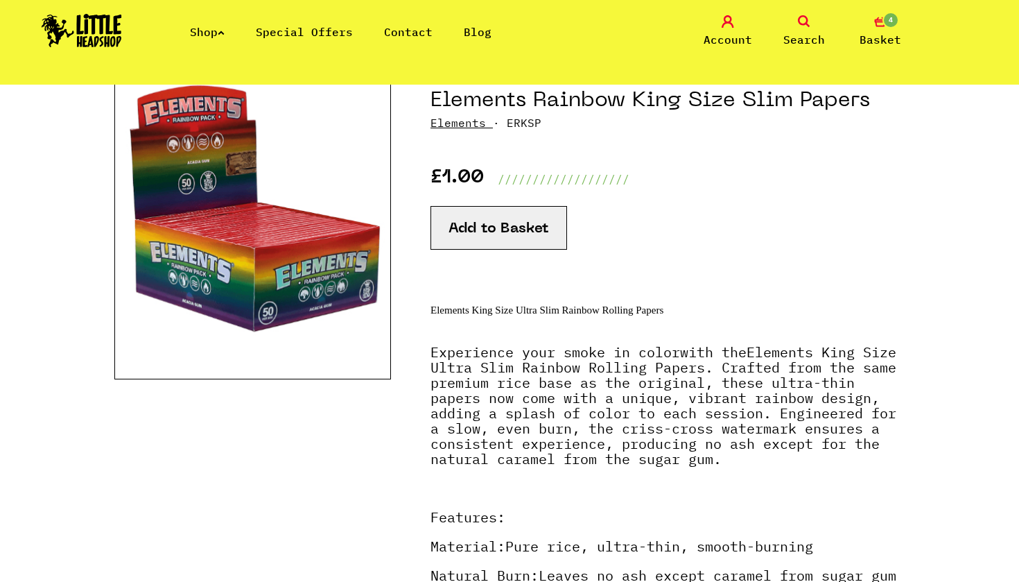
scroll to position [157, 0]
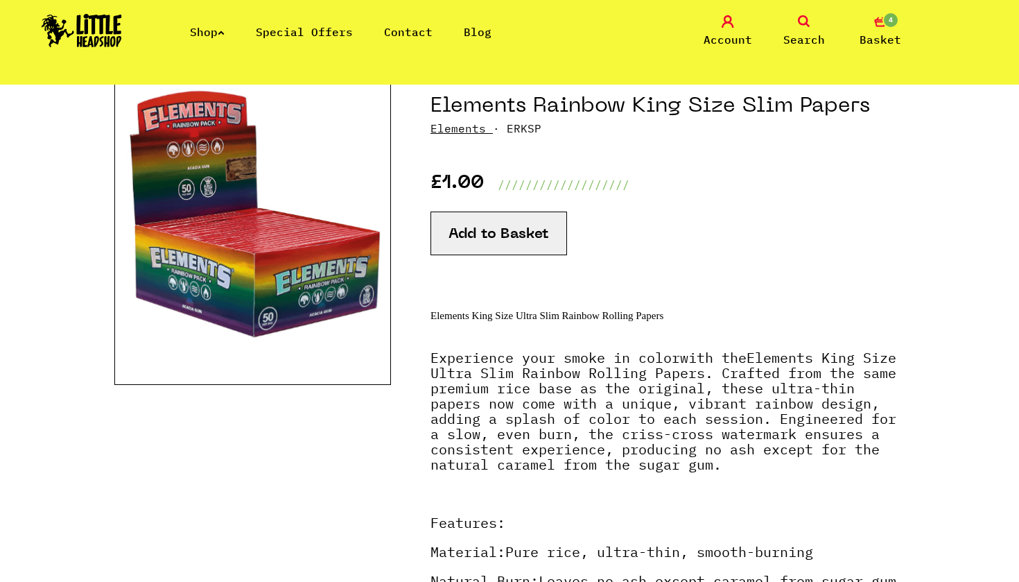
click at [511, 230] on button "Add to Basket" at bounding box center [499, 233] width 137 height 44
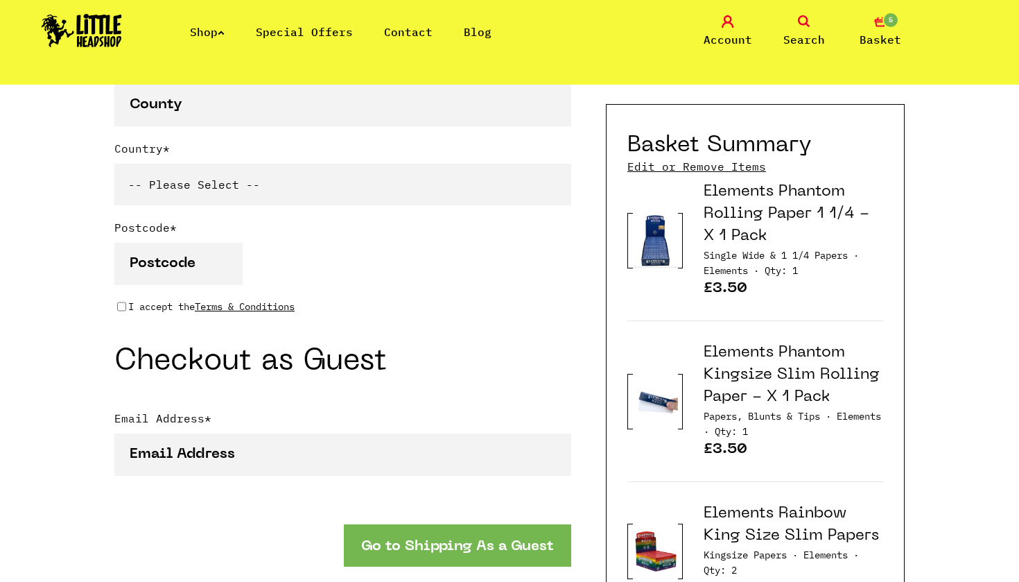
scroll to position [1046, 0]
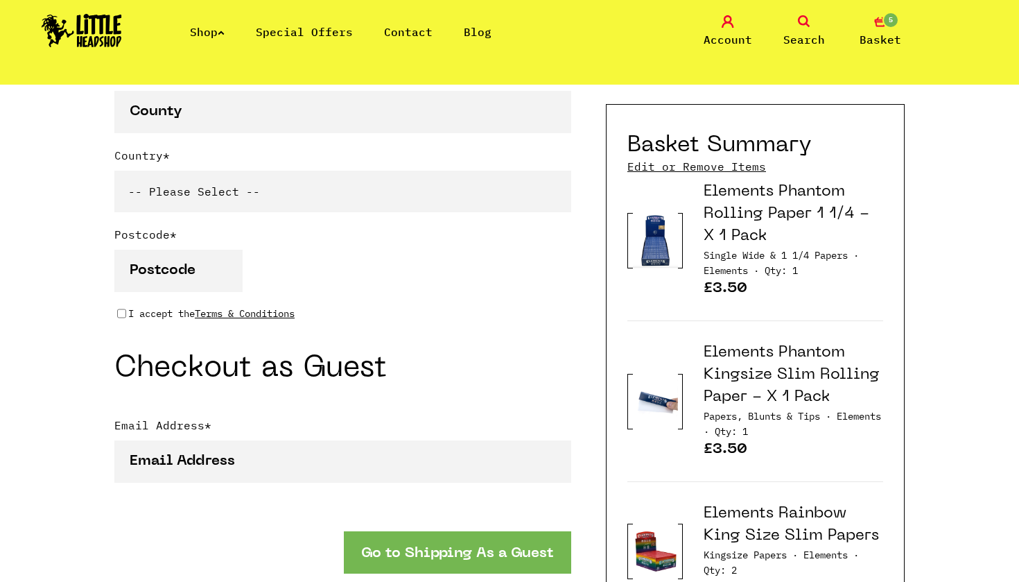
click at [747, 167] on link "Edit or Remove Items" at bounding box center [696, 166] width 139 height 15
click at [902, 274] on div "Basket Summary Edit or Remove Items Elements Phantom Rolling Paper 1 1/4 - X 1 …" at bounding box center [755, 502] width 299 height 797
click at [869, 211] on link "Elements Phantom Rolling Paper 1 1/4 - X 1 Pack" at bounding box center [787, 213] width 166 height 59
click at [747, 169] on link "Edit or Remove Items" at bounding box center [696, 166] width 139 height 15
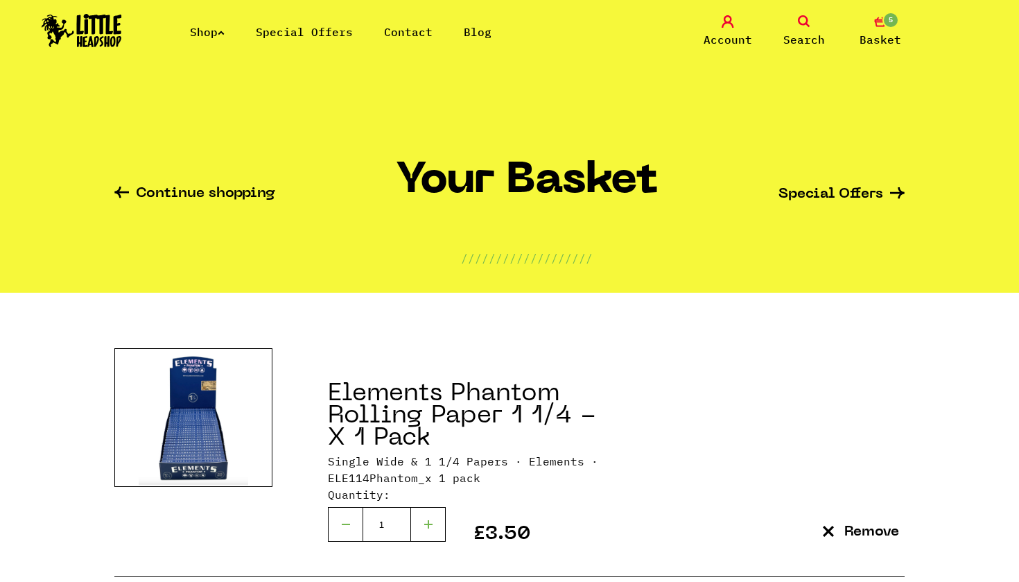
click at [829, 528] on icon "submit" at bounding box center [828, 531] width 11 height 11
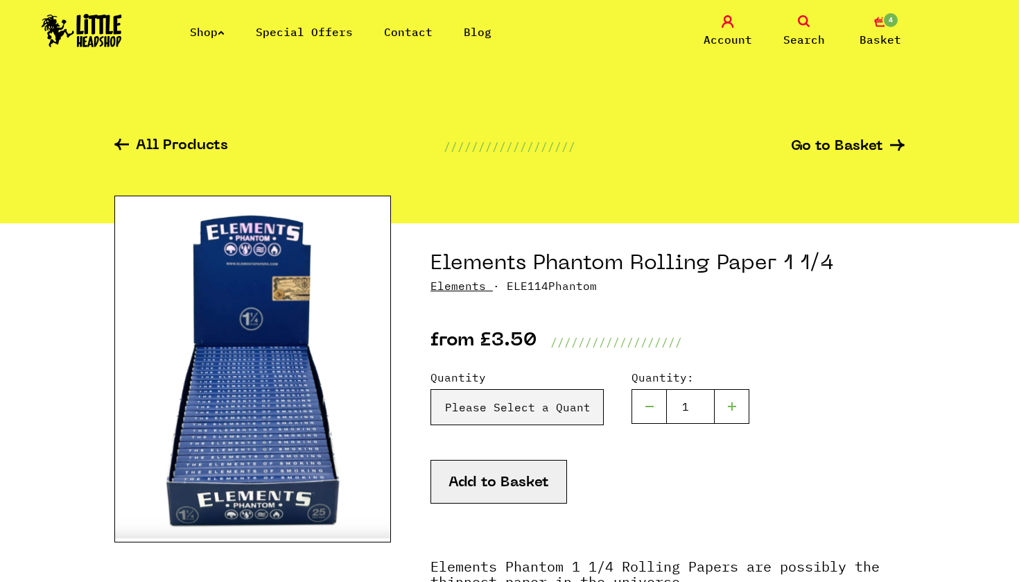
click at [645, 409] on div at bounding box center [649, 406] width 35 height 35
click at [650, 403] on div at bounding box center [649, 406] width 35 height 35
click at [650, 404] on div at bounding box center [649, 406] width 35 height 35
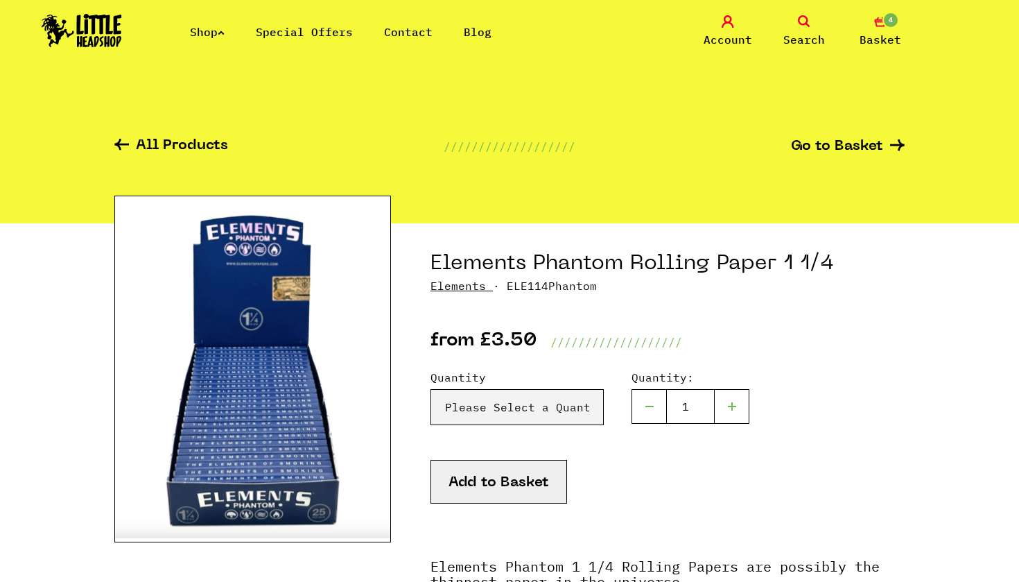
click at [650, 404] on div at bounding box center [649, 406] width 35 height 35
click at [650, 406] on div at bounding box center [649, 406] width 35 height 35
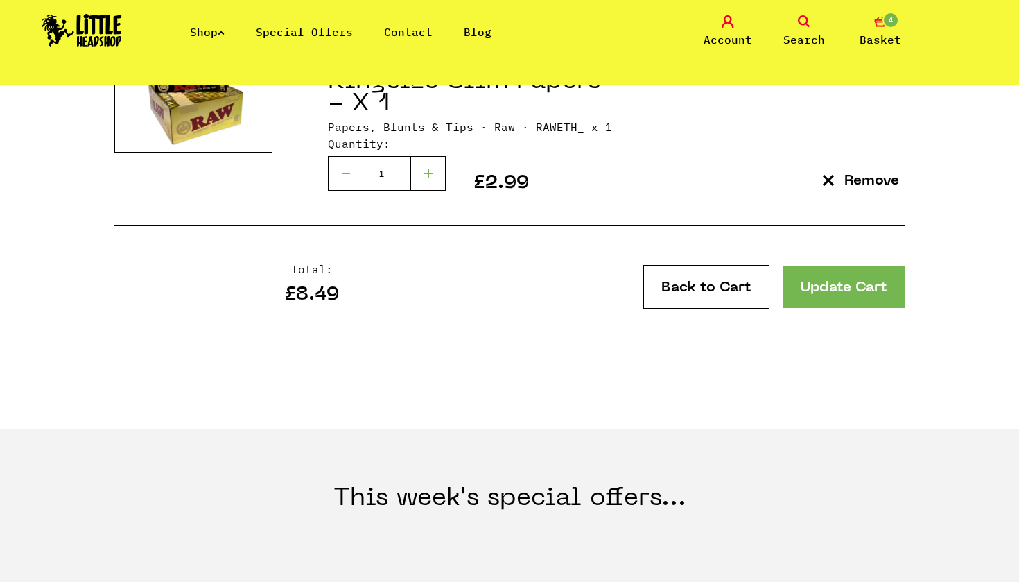
scroll to position [832, 0]
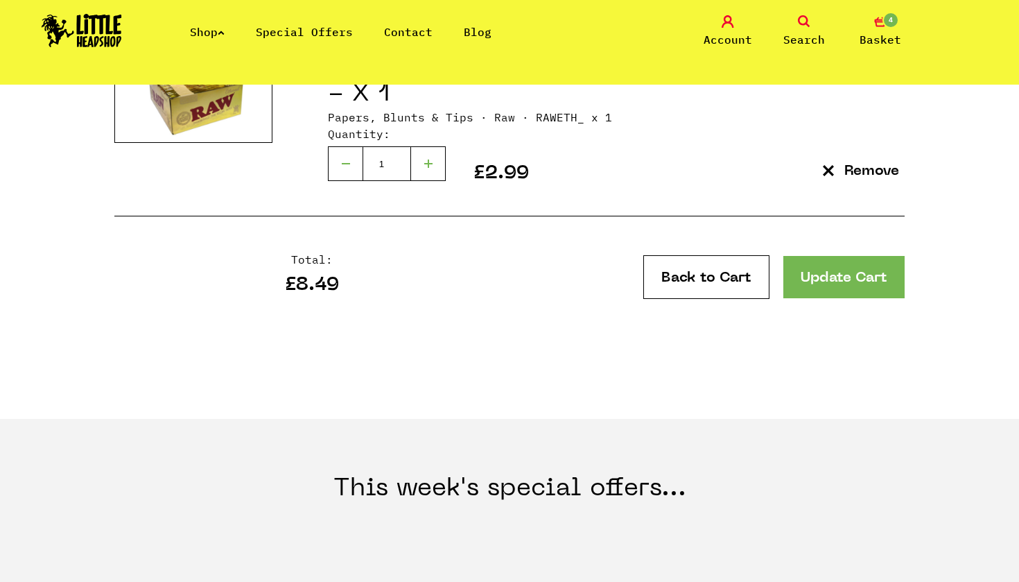
click at [817, 281] on link "Update Cart" at bounding box center [844, 277] width 121 height 42
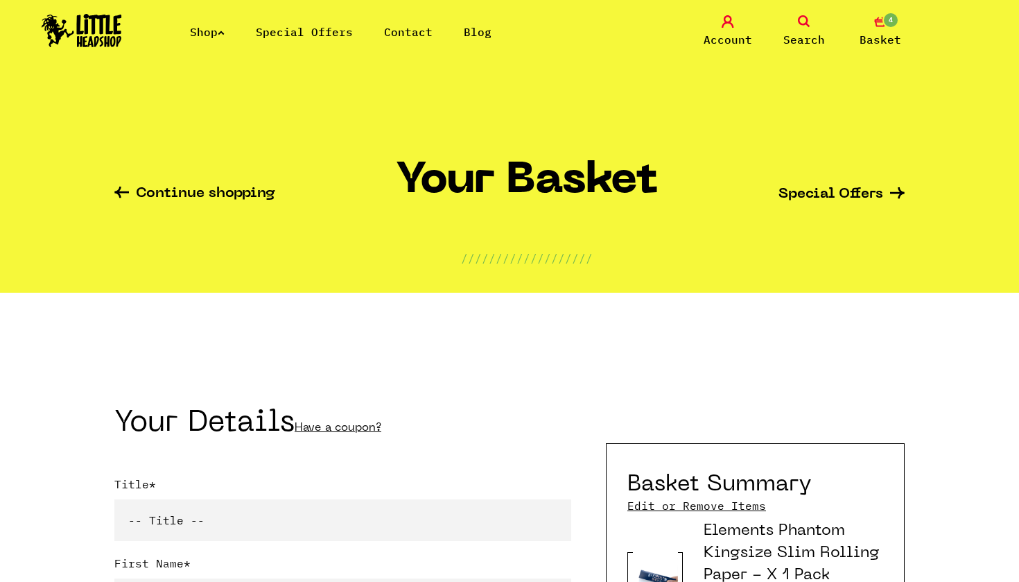
click at [802, 19] on icon at bounding box center [804, 21] width 12 height 12
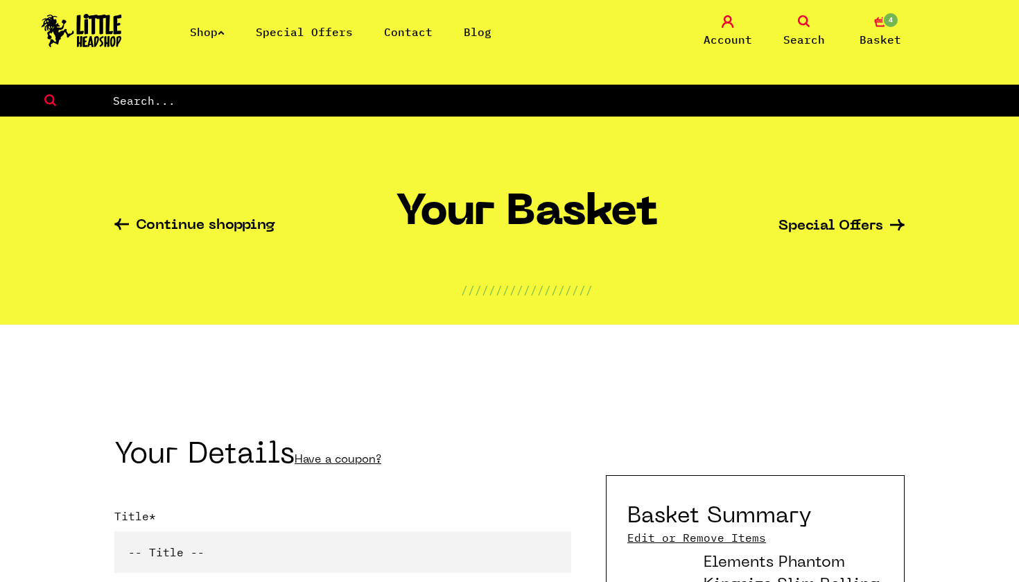
click at [778, 95] on input "text" at bounding box center [566, 101] width 908 height 18
type input "papers"
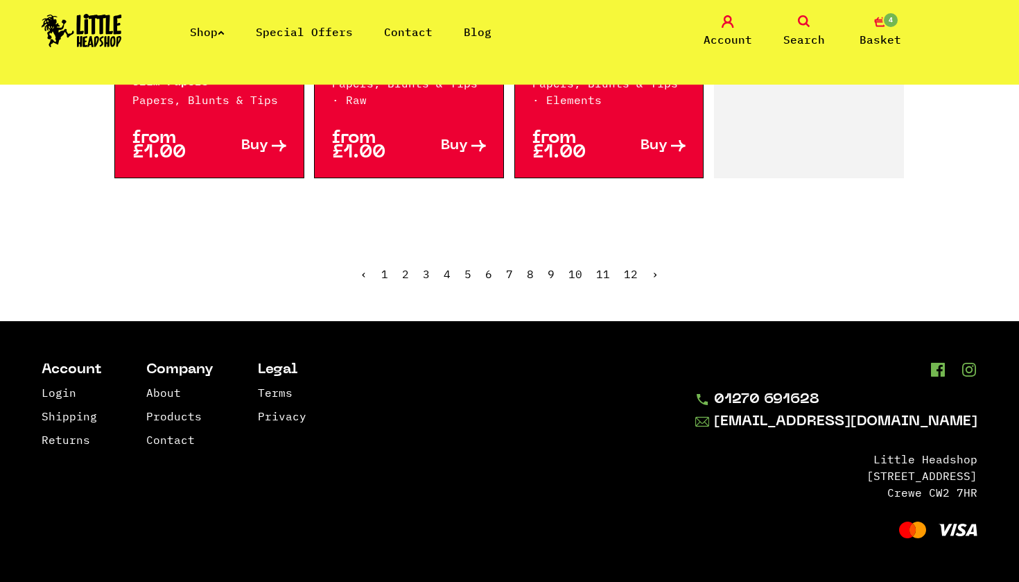
scroll to position [1754, 0]
click at [407, 274] on link "2" at bounding box center [405, 274] width 7 height 14
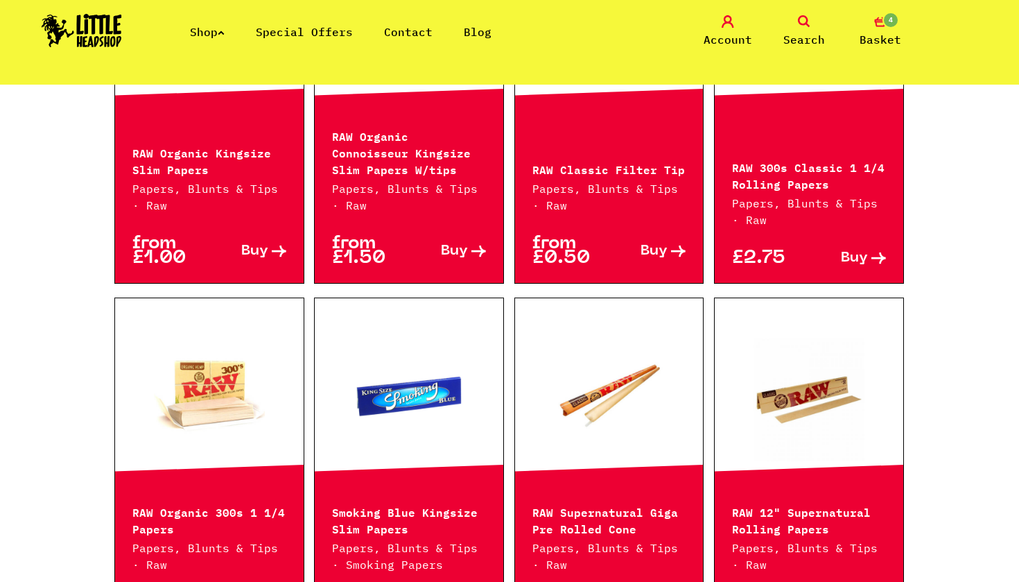
scroll to position [488, 0]
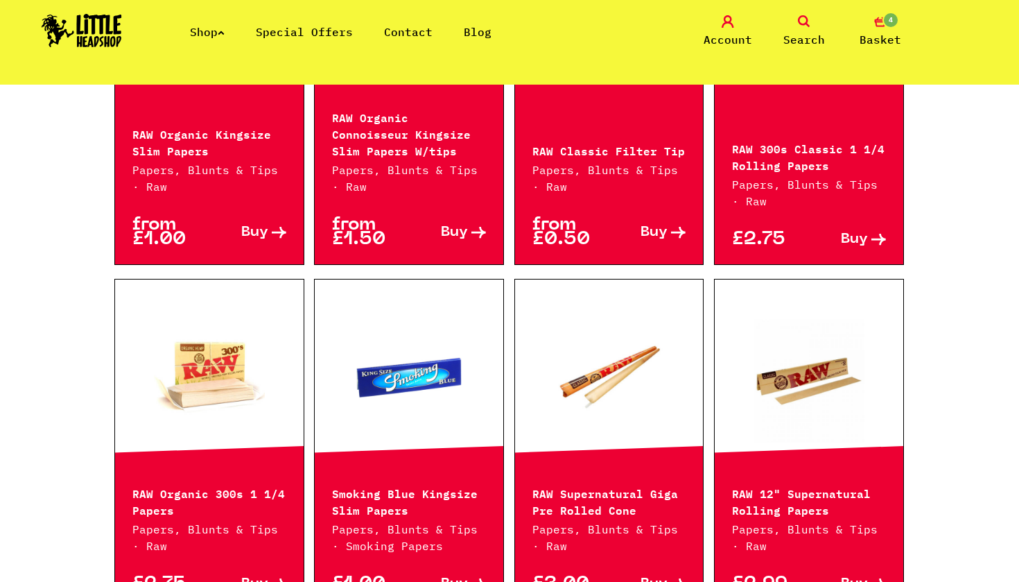
click at [218, 395] on link at bounding box center [209, 373] width 189 height 139
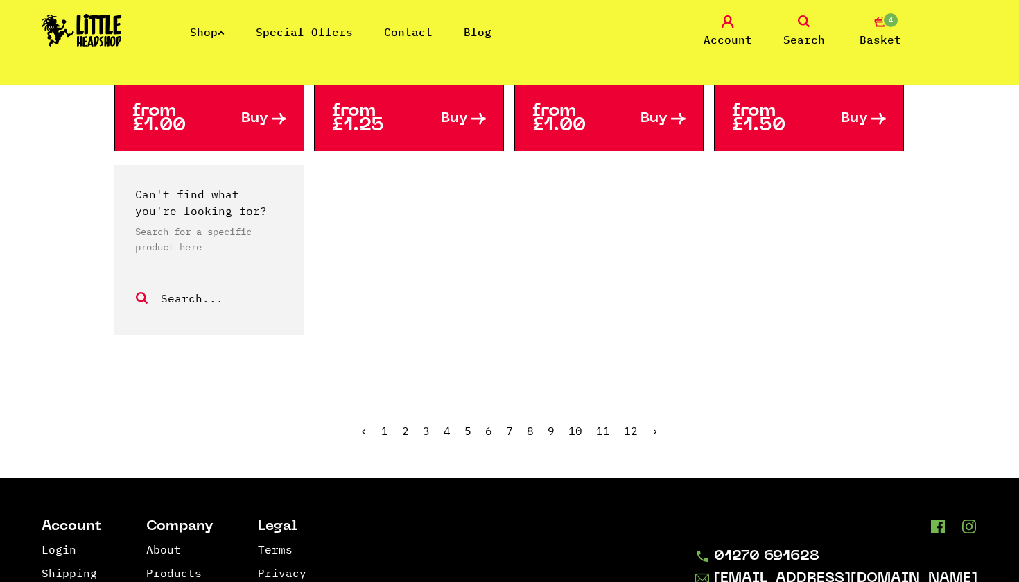
scroll to position [1325, 0]
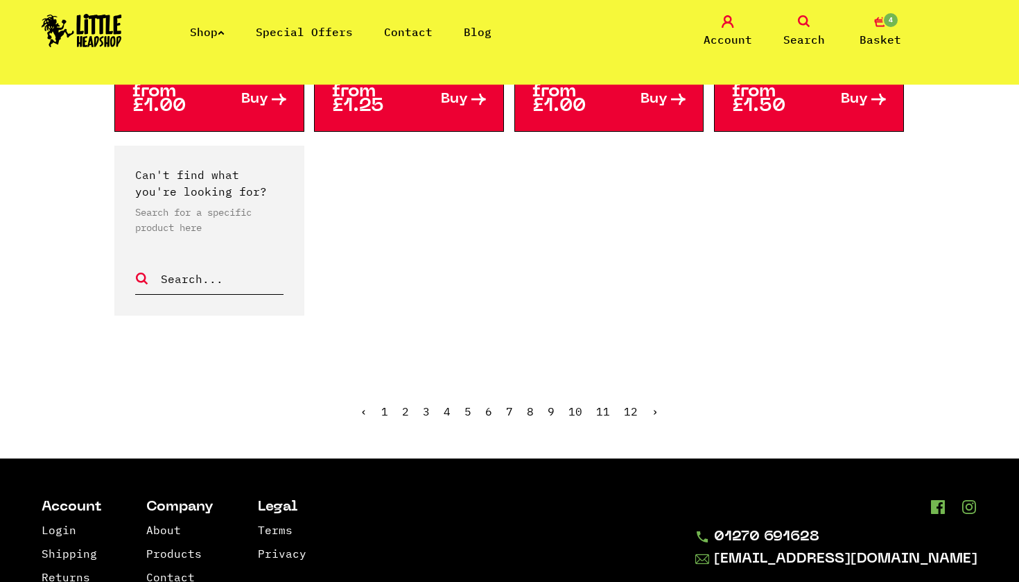
click at [428, 404] on link "3" at bounding box center [426, 411] width 7 height 14
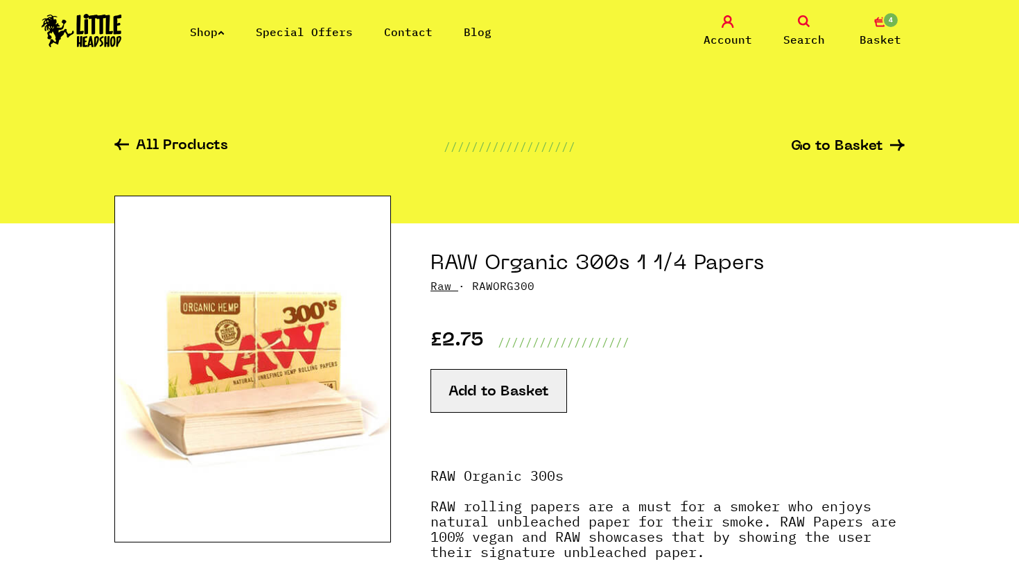
click at [474, 395] on button "Add to Basket" at bounding box center [499, 391] width 137 height 44
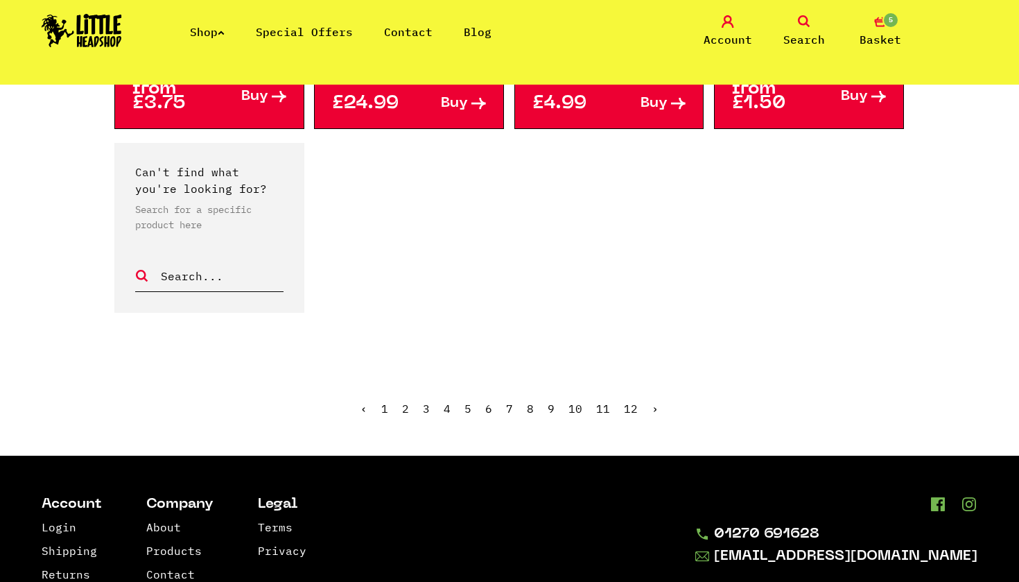
scroll to position [1300, 0]
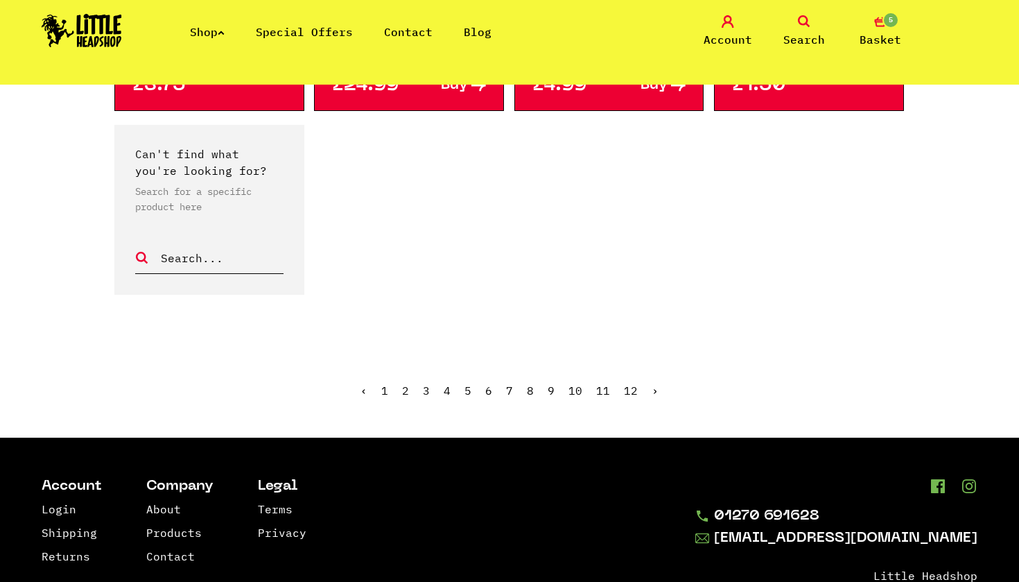
click at [451, 388] on link "4" at bounding box center [447, 390] width 7 height 14
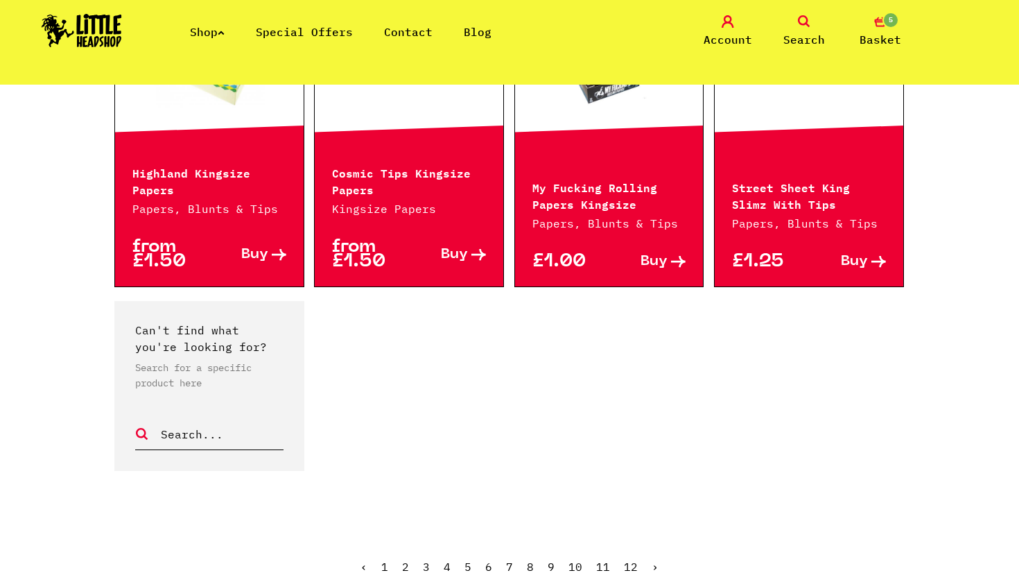
scroll to position [1184, 0]
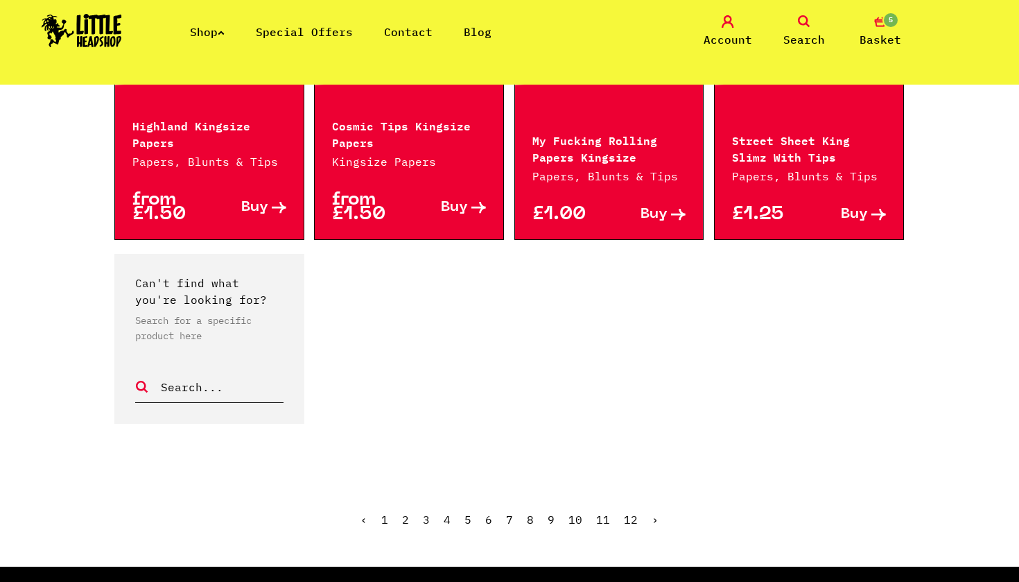
click at [469, 517] on link "5" at bounding box center [468, 519] width 7 height 14
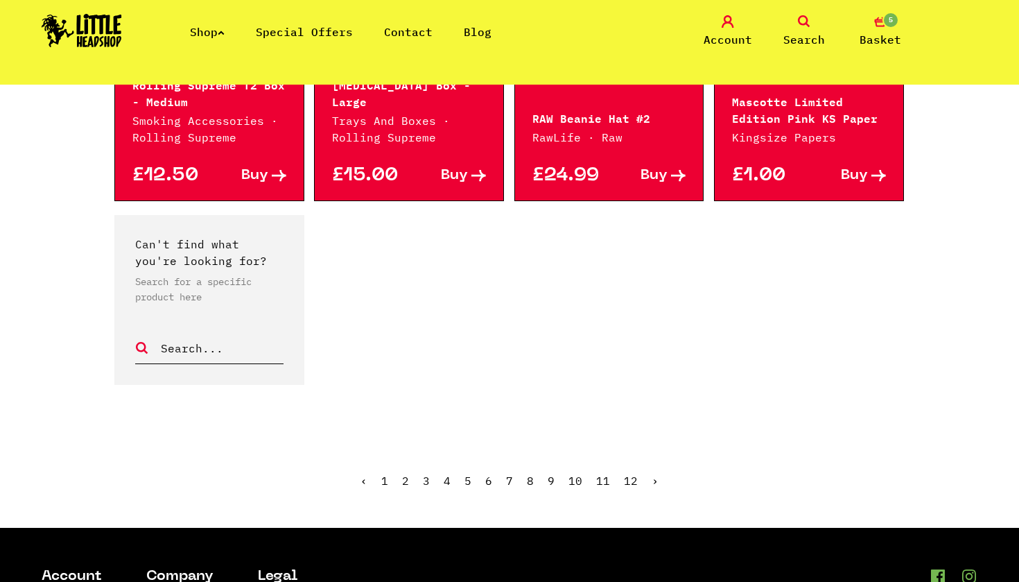
scroll to position [1322, 0]
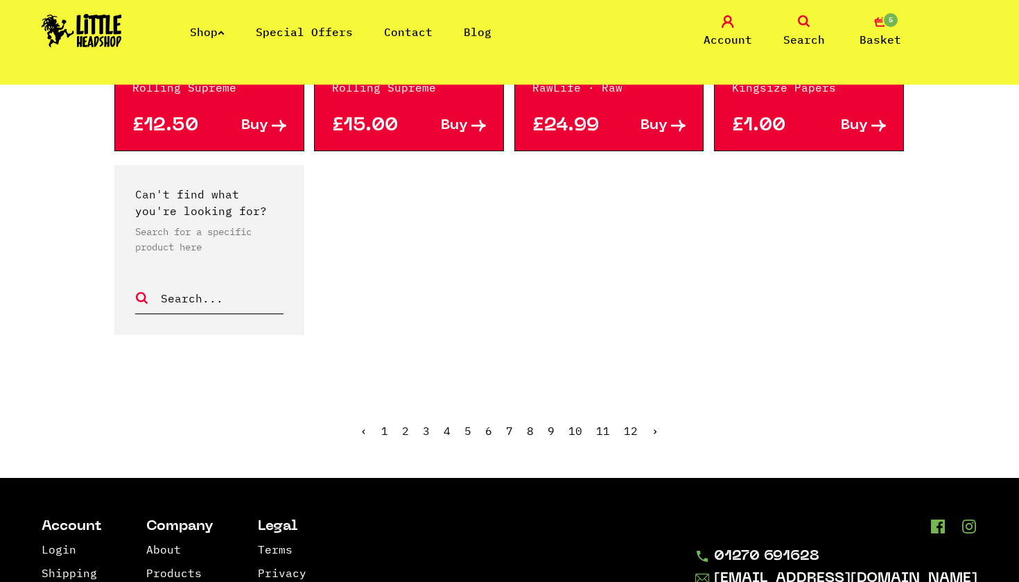
click at [489, 424] on link "6" at bounding box center [488, 431] width 7 height 14
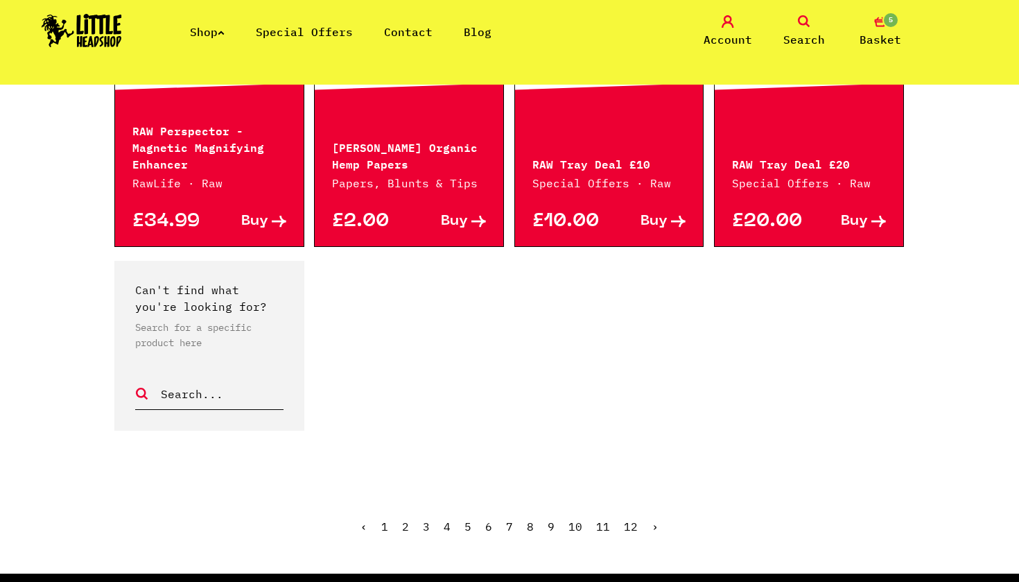
scroll to position [1195, 0]
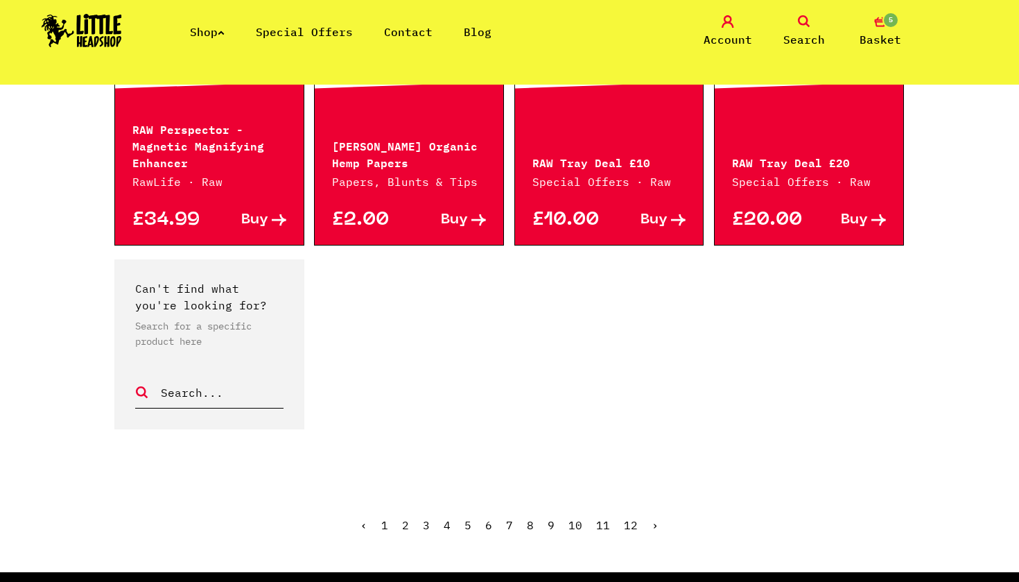
click at [510, 524] on link "7" at bounding box center [509, 525] width 7 height 14
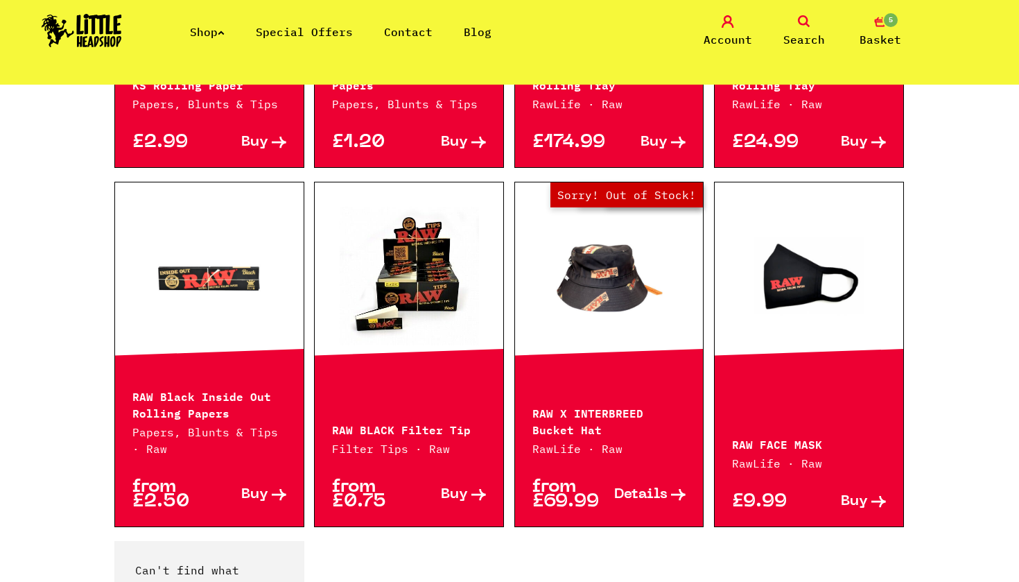
scroll to position [898, 0]
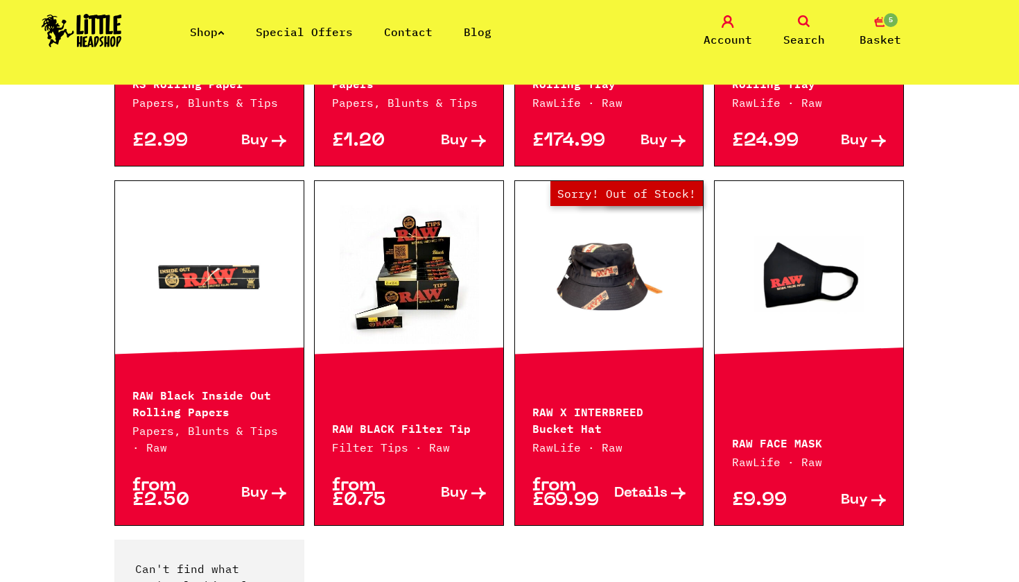
click at [468, 494] on link "Buy" at bounding box center [447, 492] width 77 height 29
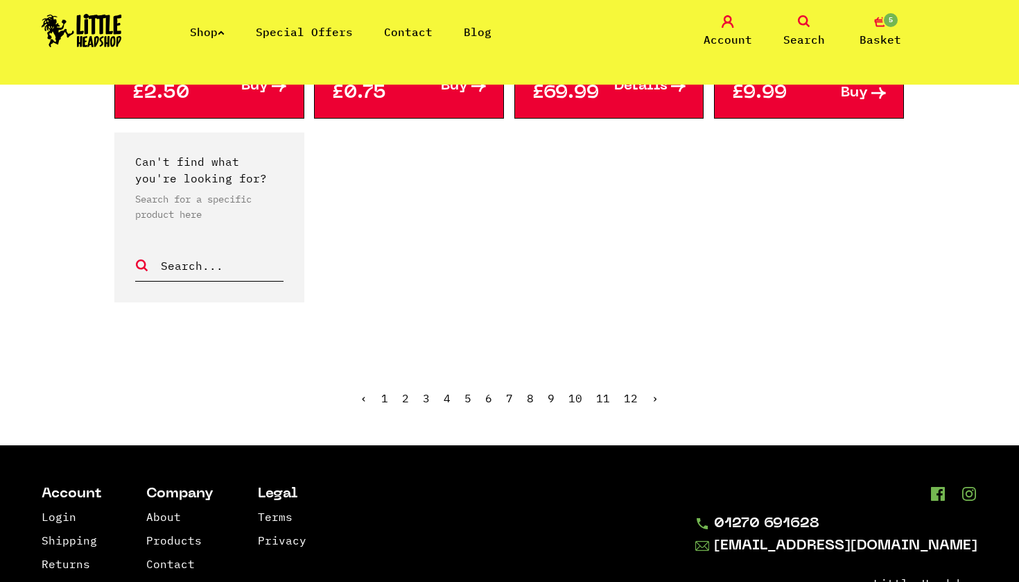
scroll to position [1308, 0]
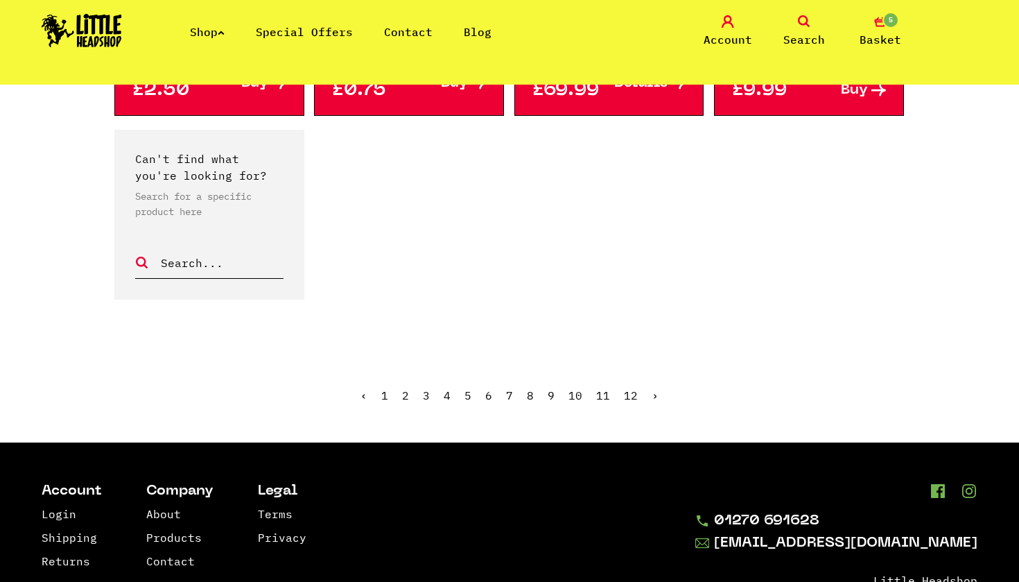
click at [528, 394] on link "8" at bounding box center [530, 395] width 7 height 14
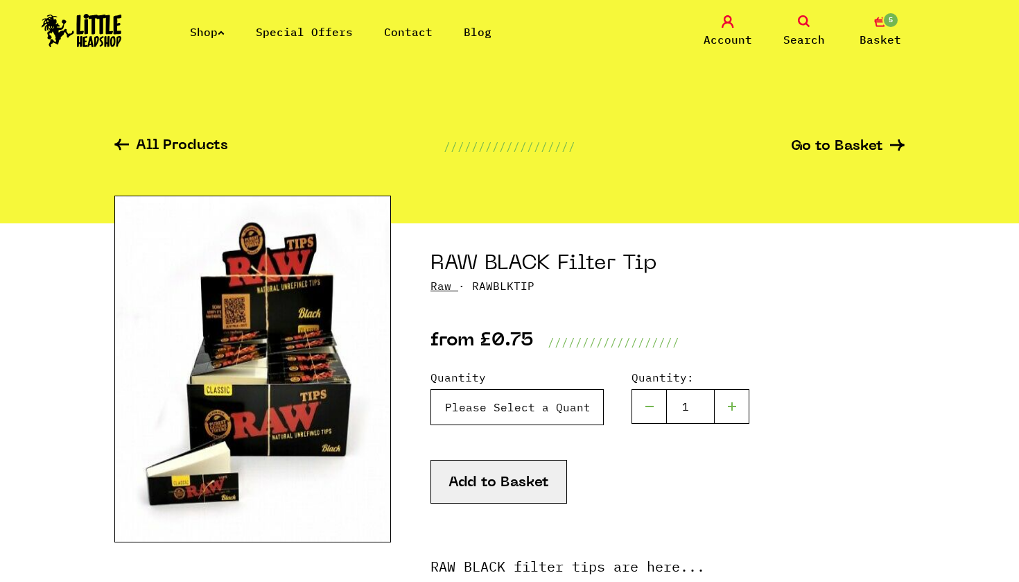
select select "849"
click at [514, 487] on button "Add to Basket" at bounding box center [499, 482] width 137 height 44
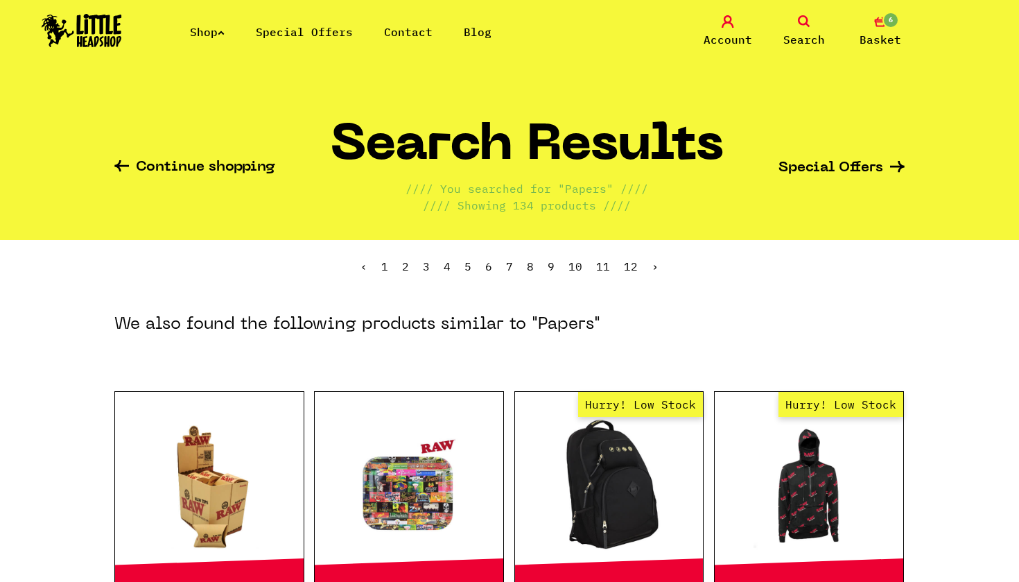
click at [528, 394] on div "Hurry! Low Stock" at bounding box center [609, 485] width 189 height 187
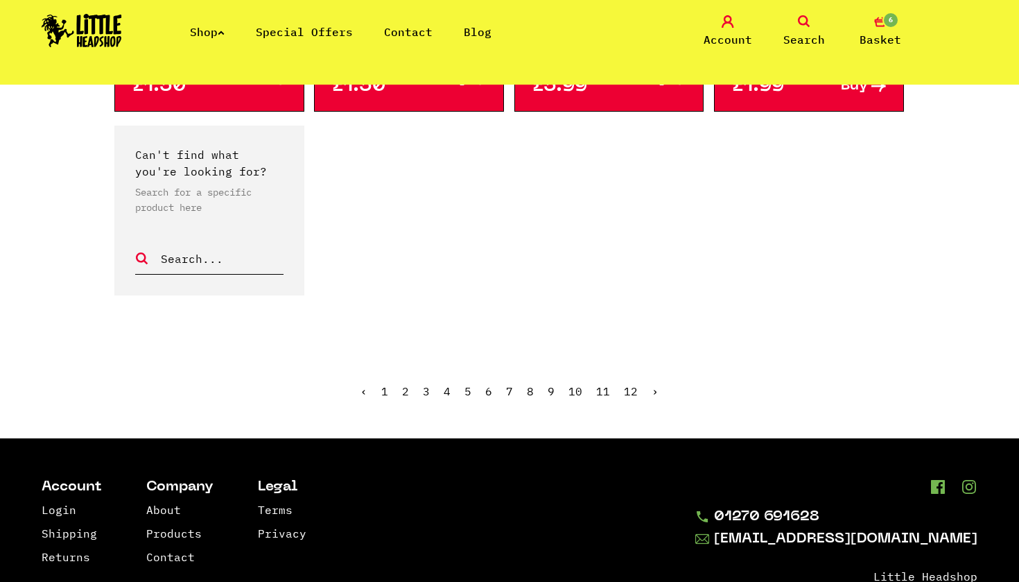
scroll to position [1344, 0]
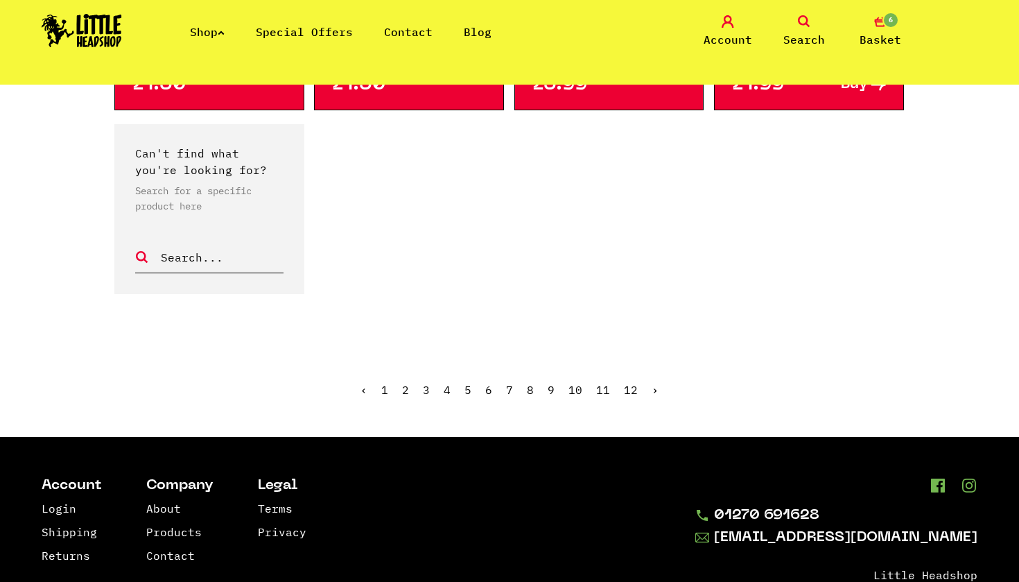
click at [550, 383] on link "9" at bounding box center [551, 390] width 7 height 14
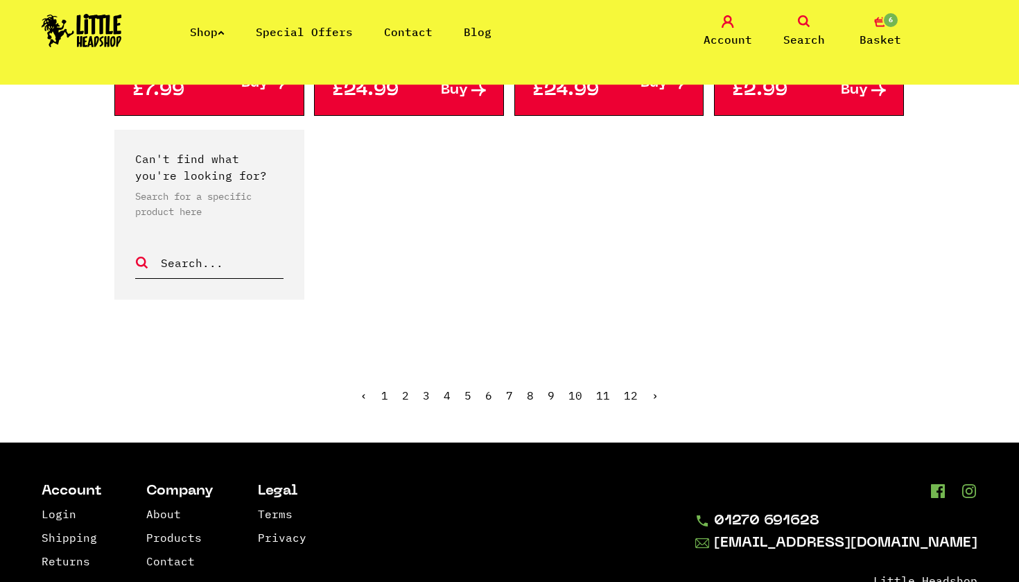
scroll to position [1331, 0]
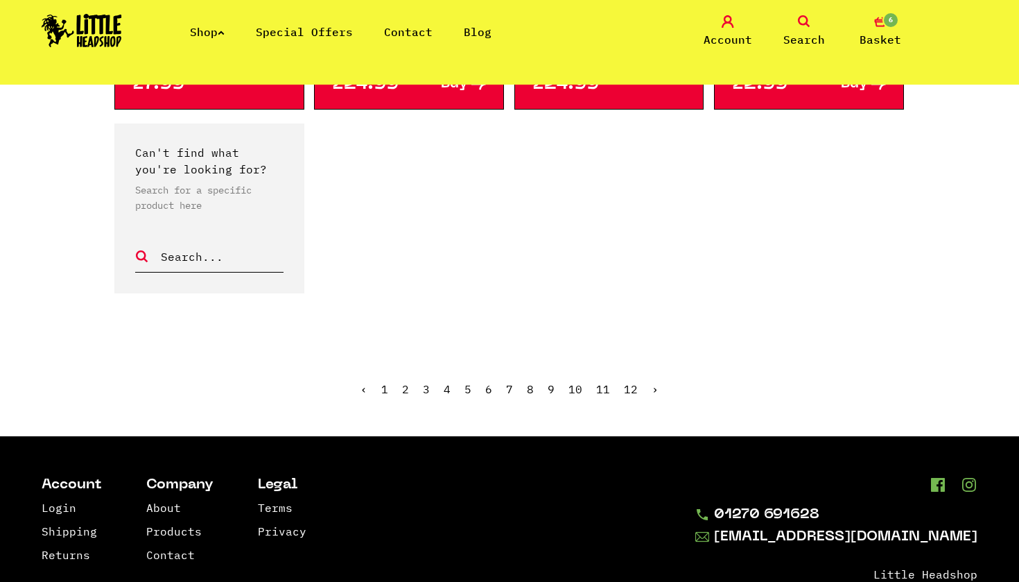
click at [576, 382] on link "10" at bounding box center [576, 389] width 14 height 14
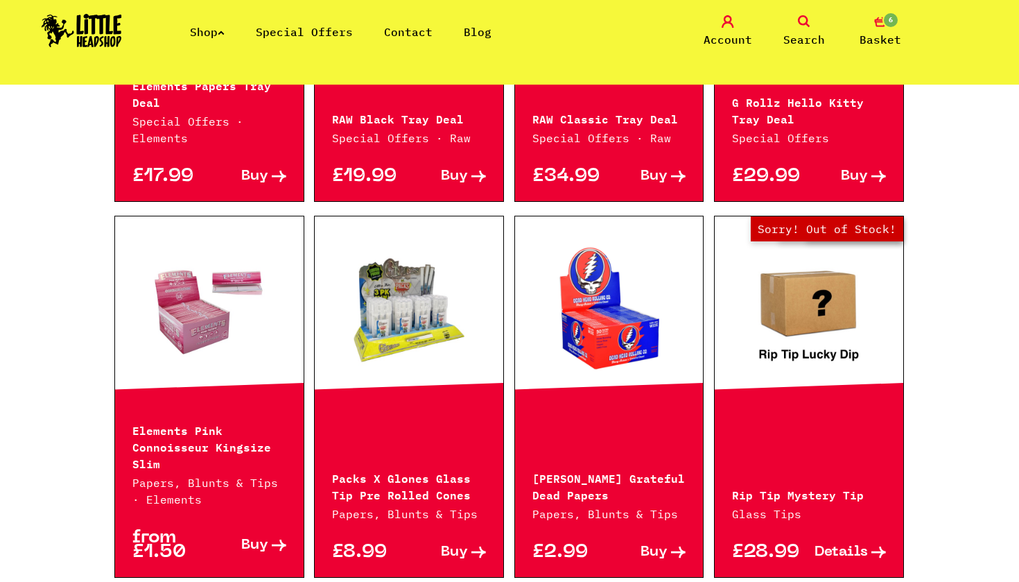
scroll to position [880, 0]
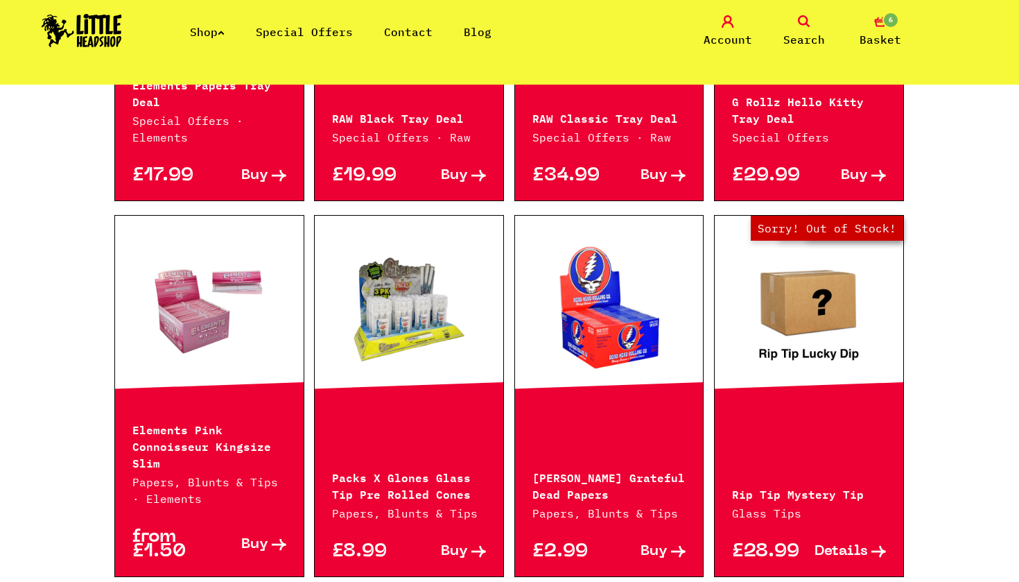
click at [613, 320] on link at bounding box center [609, 309] width 189 height 139
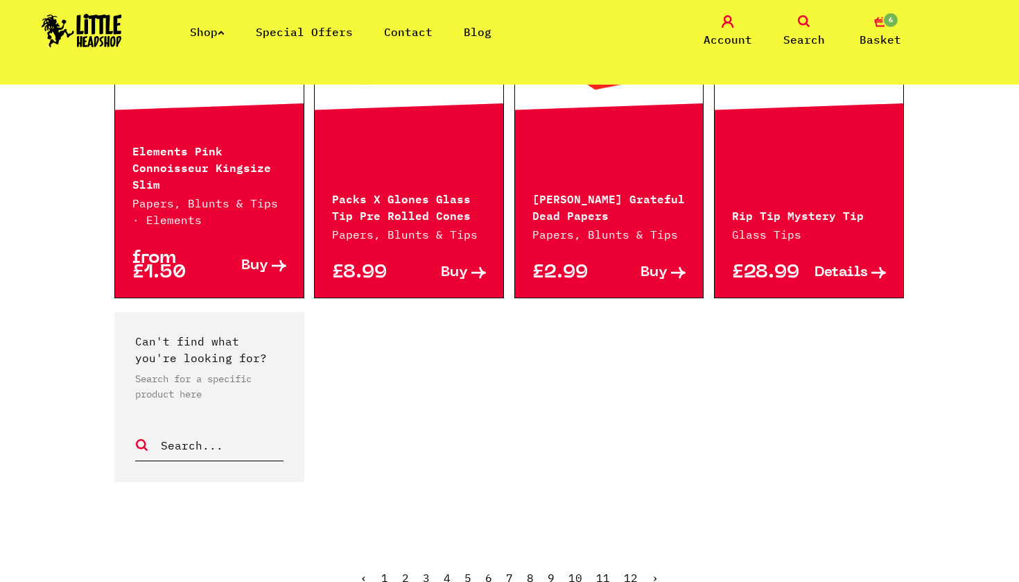
scroll to position [1168, 0]
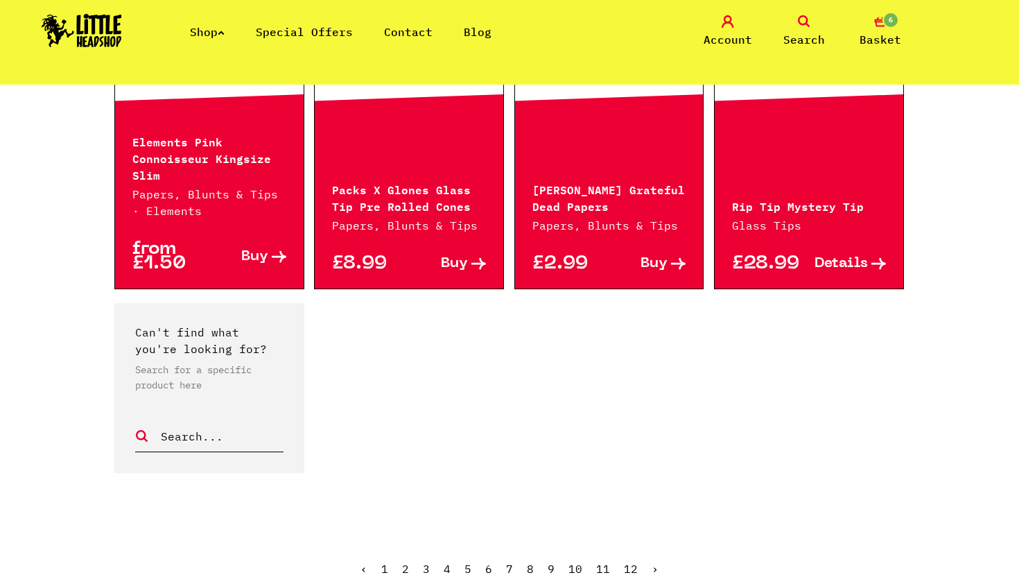
click at [599, 567] on link "11" at bounding box center [603, 569] width 14 height 14
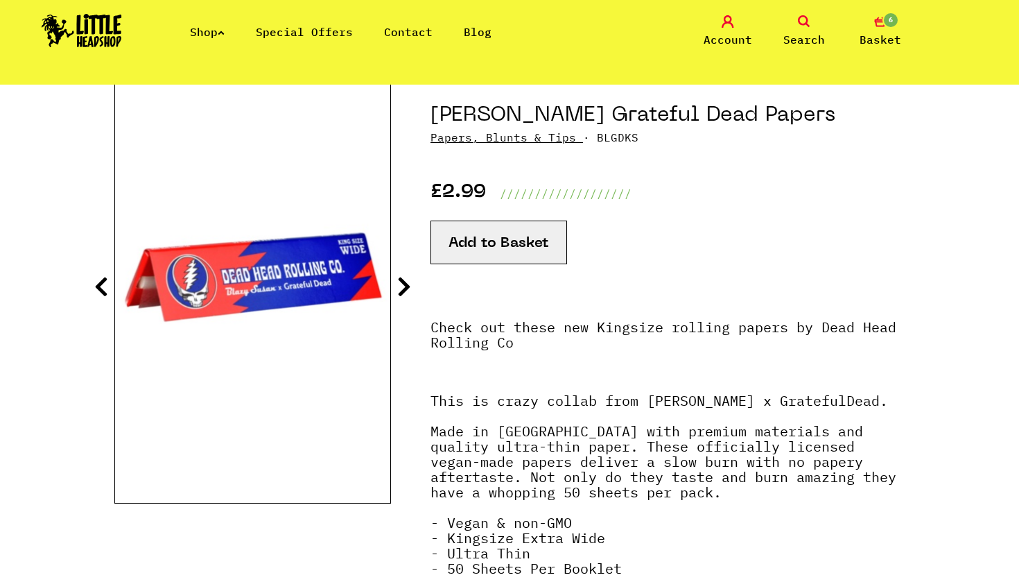
scroll to position [139, 0]
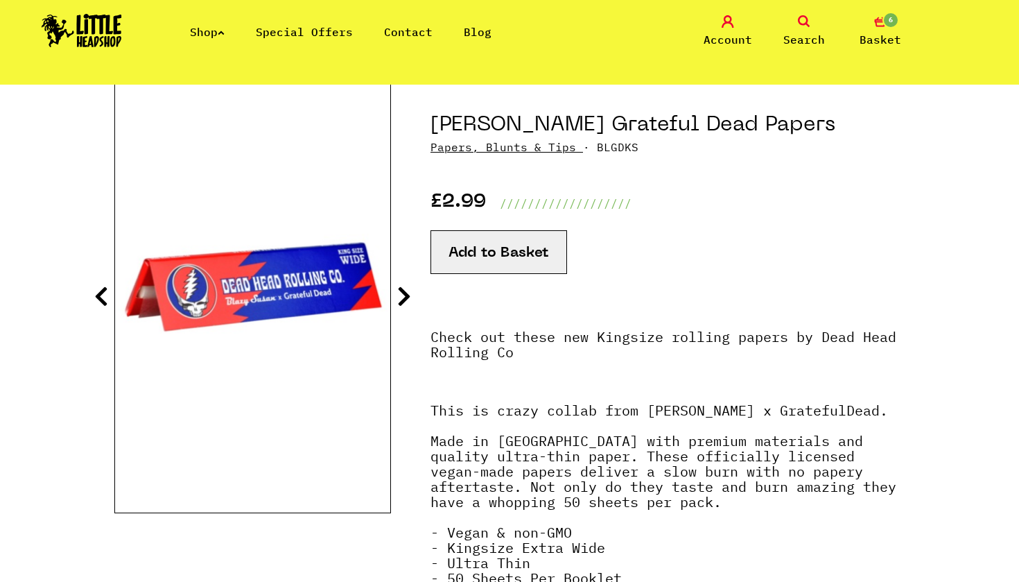
click at [503, 250] on button "Add to Basket" at bounding box center [499, 252] width 137 height 44
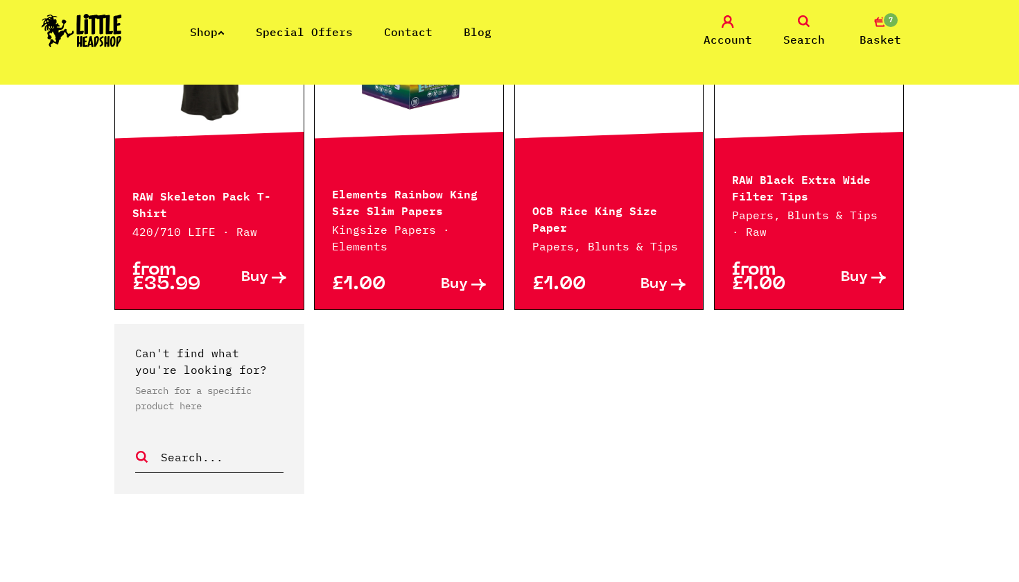
scroll to position [1218, 0]
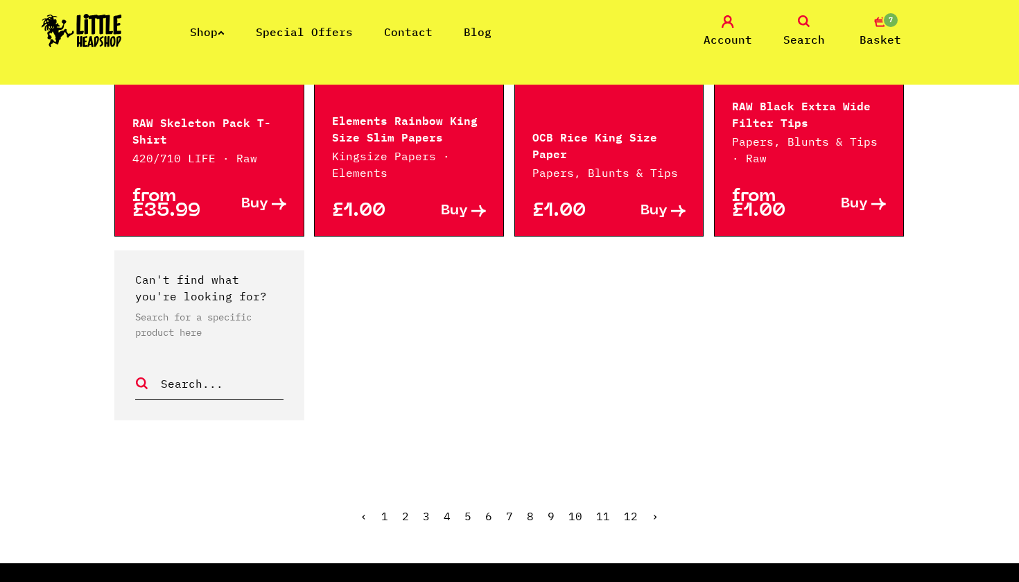
click at [628, 512] on link "12" at bounding box center [631, 516] width 14 height 14
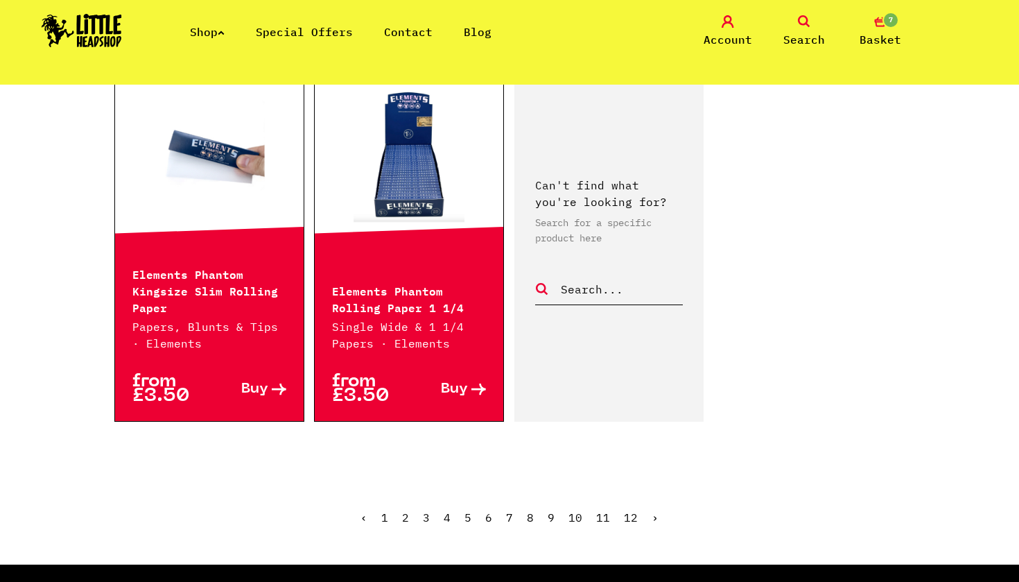
scroll to position [335, 0]
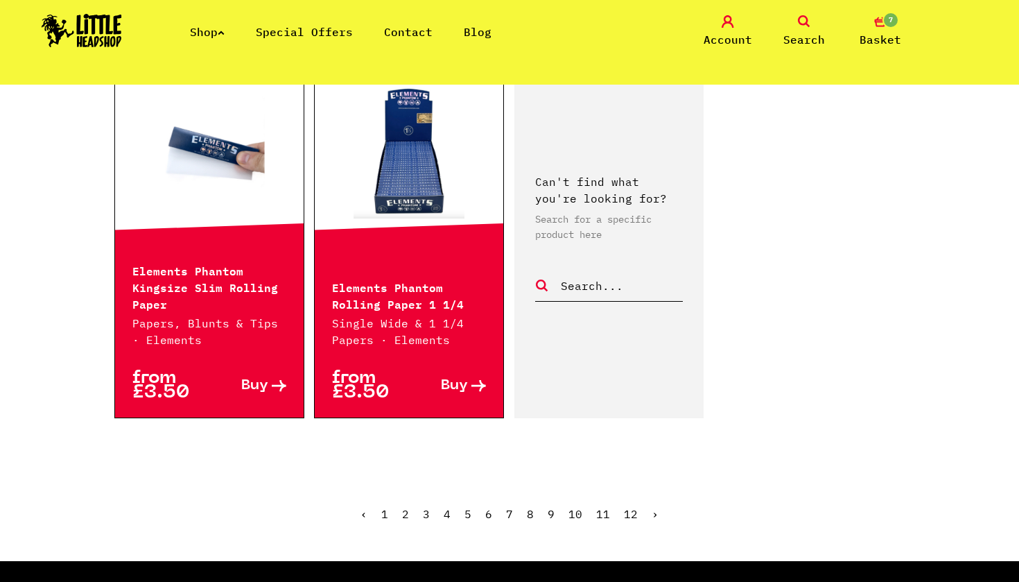
click at [884, 35] on span "Basket" at bounding box center [881, 39] width 42 height 17
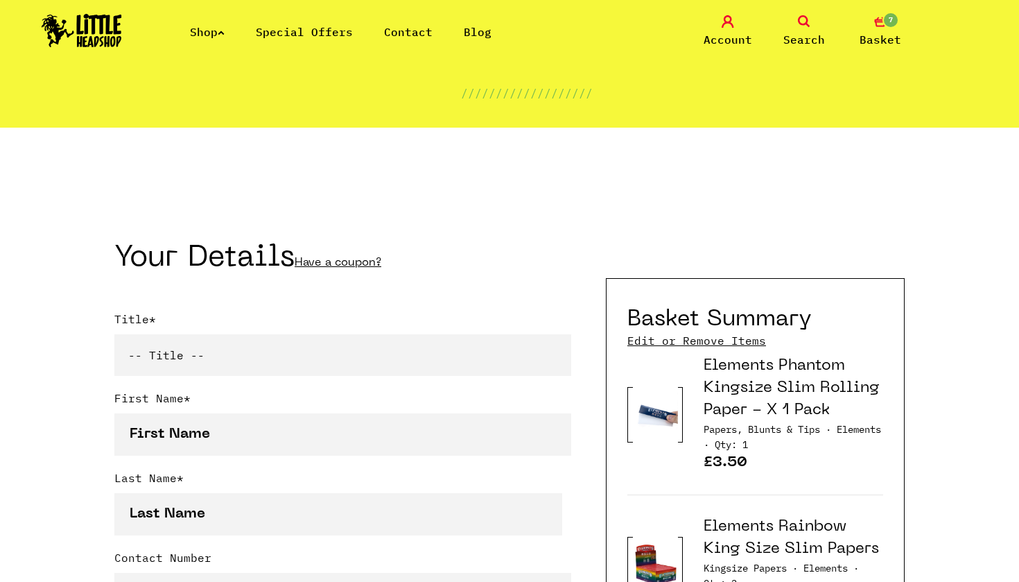
scroll to position [164, 0]
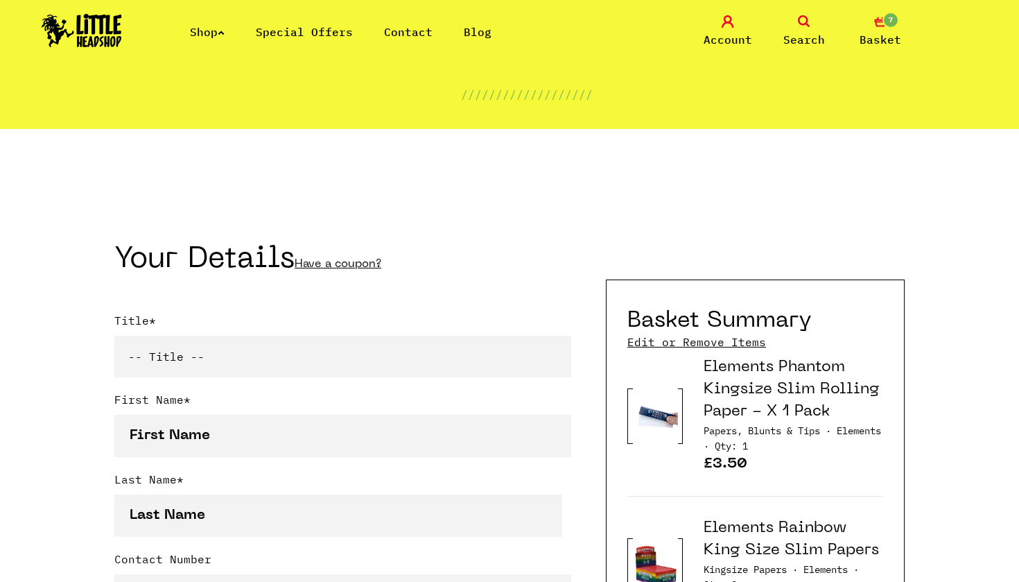
click at [225, 28] on link "Shop" at bounding box center [207, 32] width 35 height 14
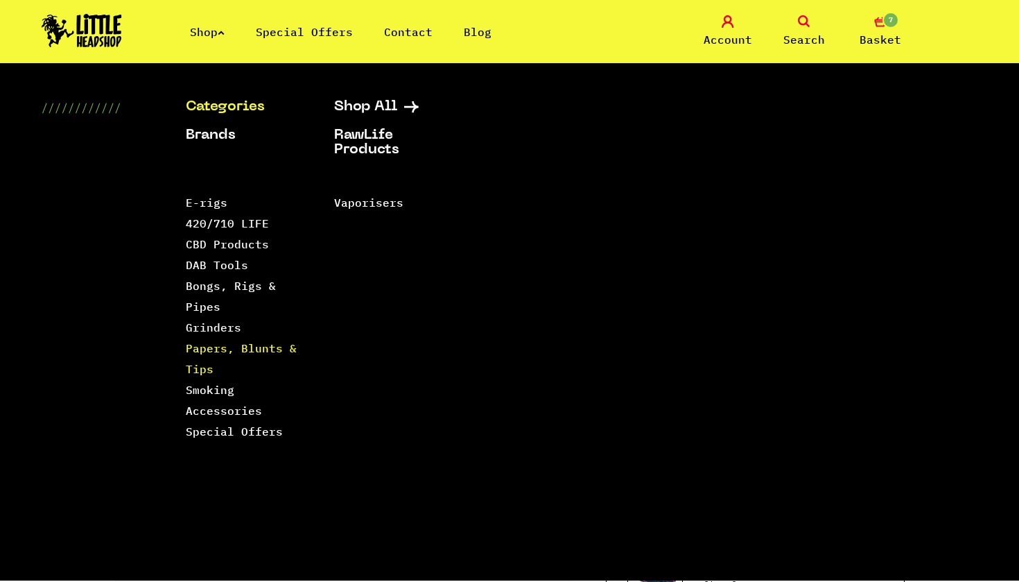
click at [206, 367] on link "Papers, Blunts & Tips" at bounding box center [241, 358] width 111 height 35
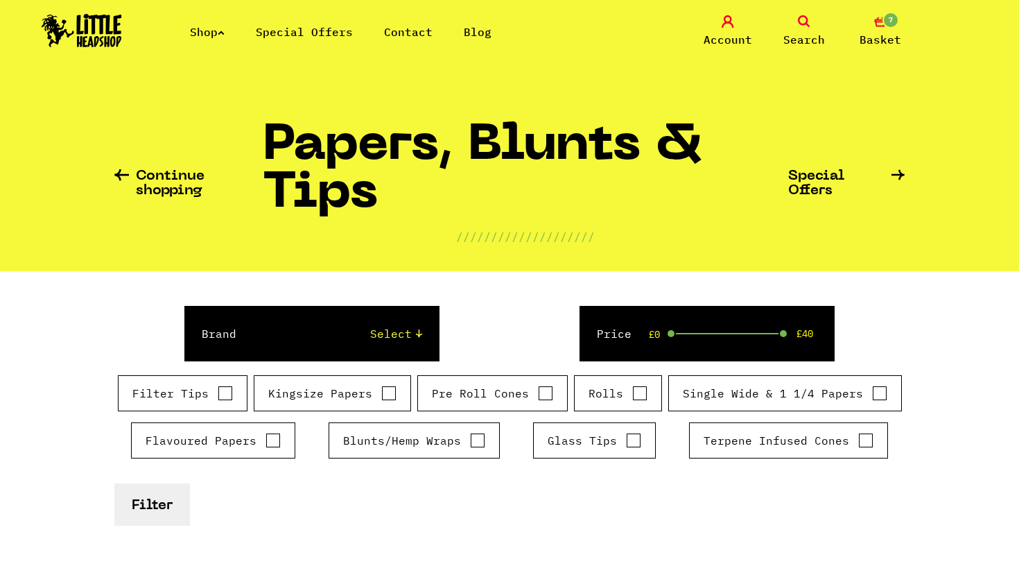
click at [227, 397] on input "Filter Tips" at bounding box center [225, 393] width 15 height 14
checkbox input "true"
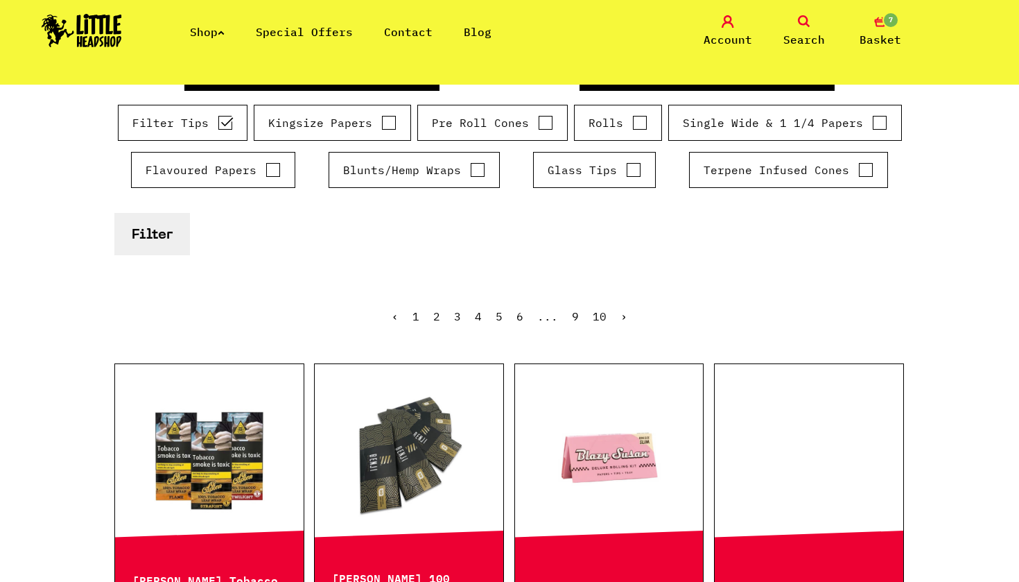
scroll to position [332, 0]
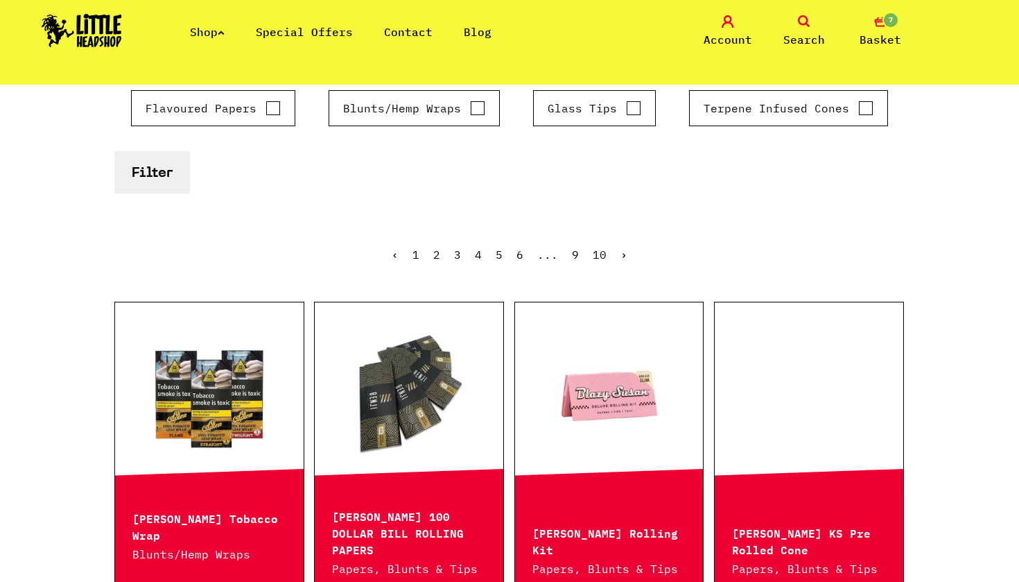
click at [170, 186] on button "Filter" at bounding box center [152, 172] width 76 height 42
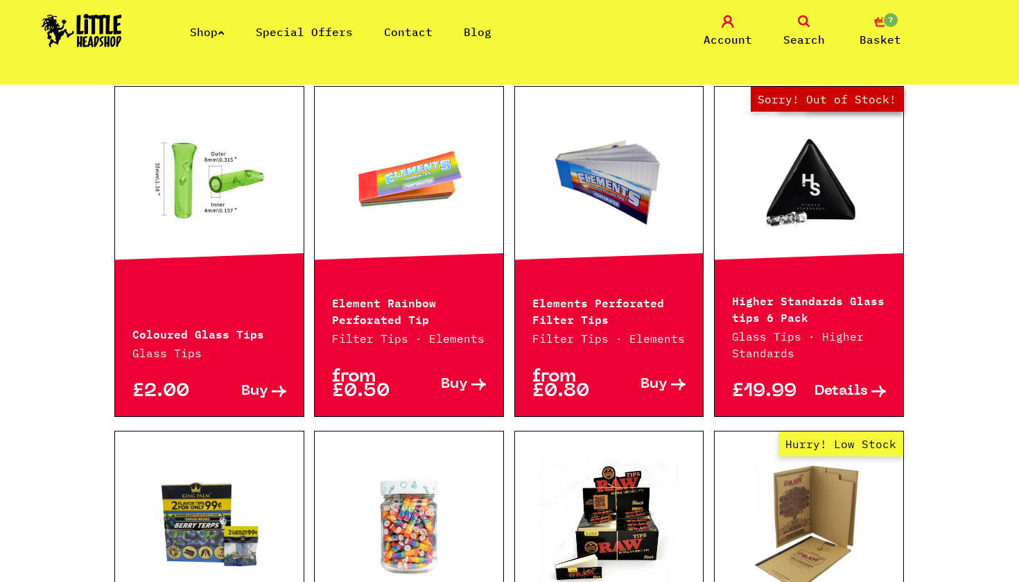
scroll to position [489, 0]
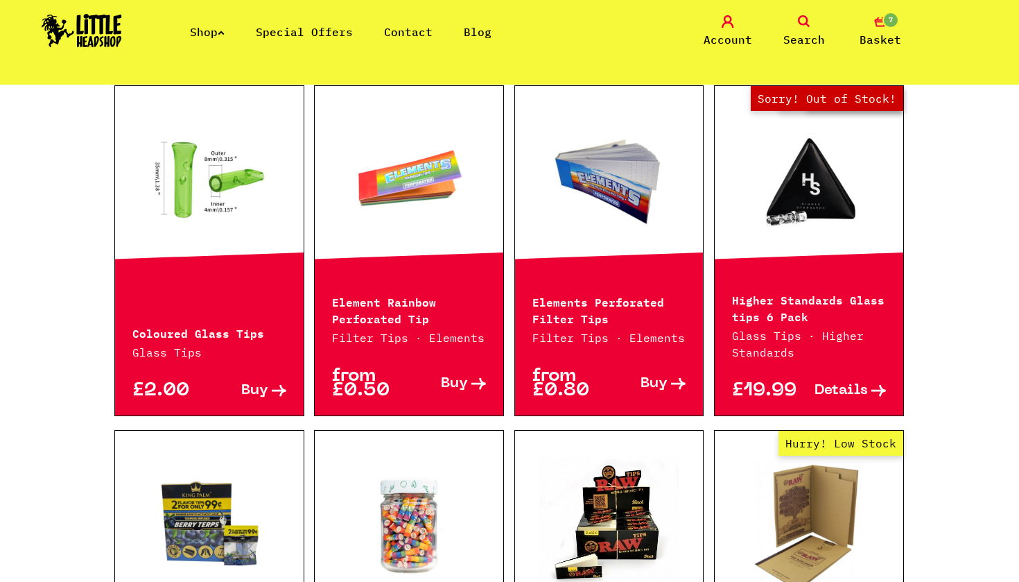
click at [396, 178] on link at bounding box center [409, 179] width 189 height 139
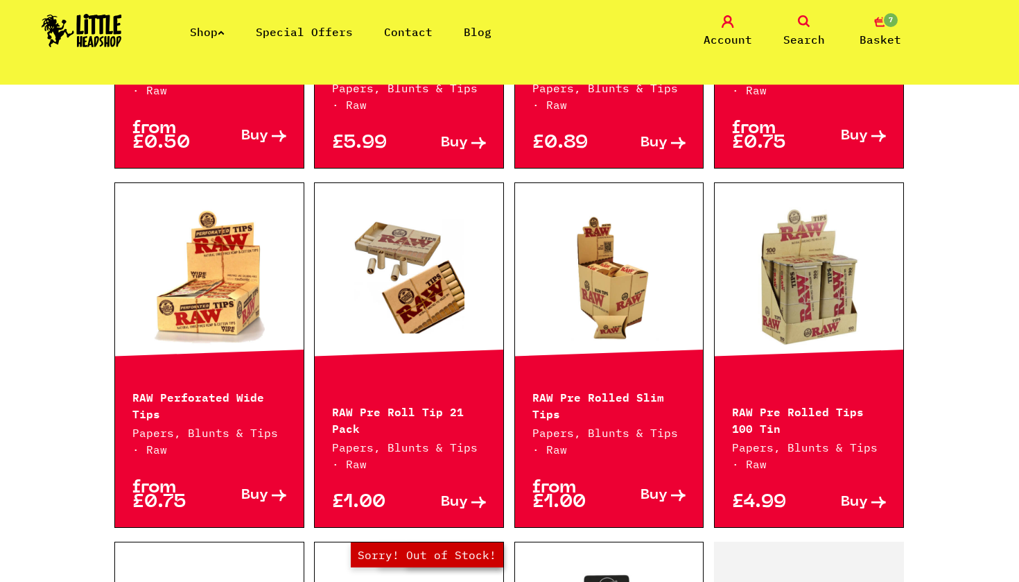
scroll to position [1595, 0]
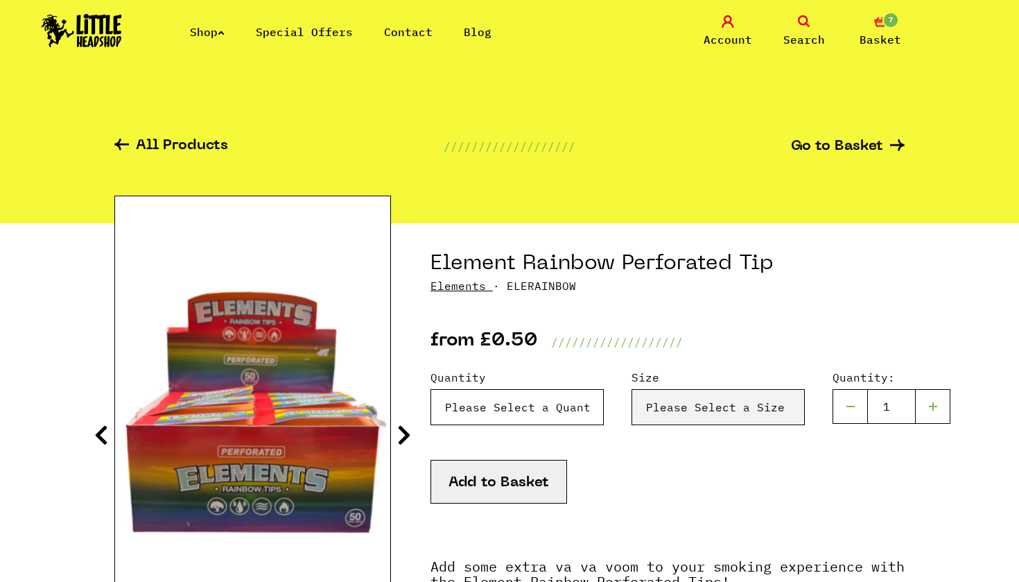
select select "1835"
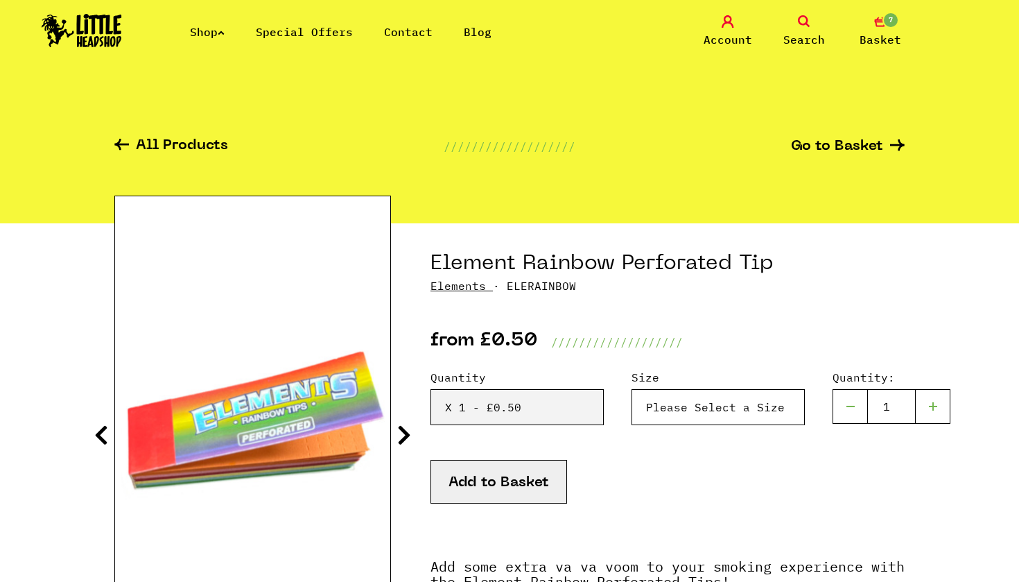
select select "1836"
click at [513, 495] on button "Add to Basket" at bounding box center [499, 482] width 137 height 44
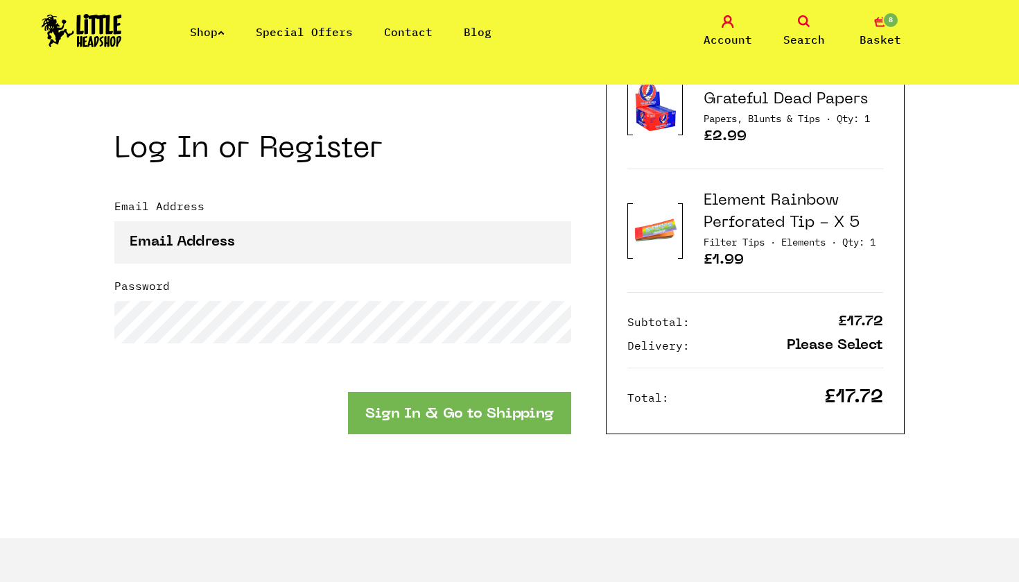
scroll to position [1553, 0]
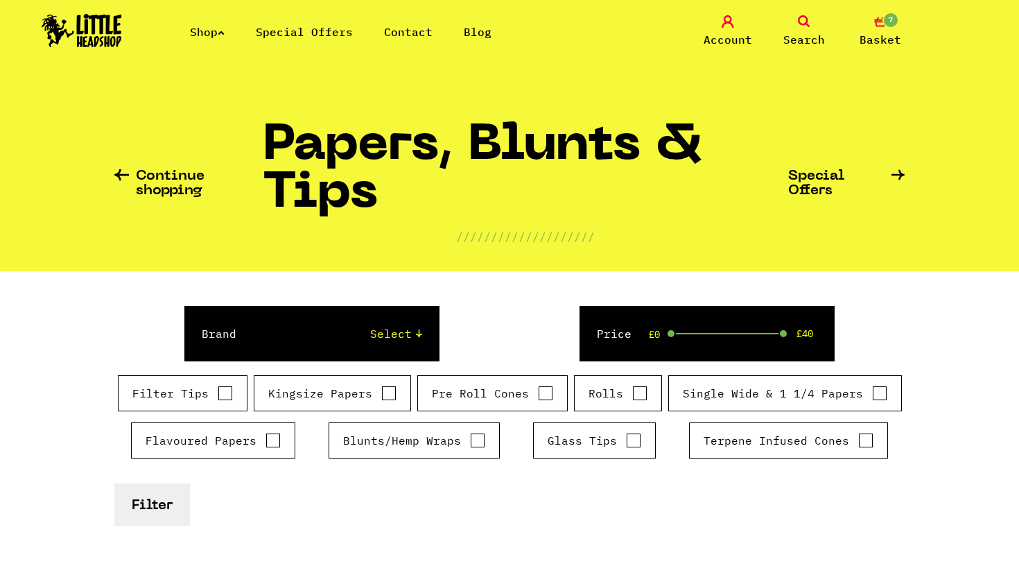
scroll to position [332, 0]
